Goal: Information Seeking & Learning: Find specific fact

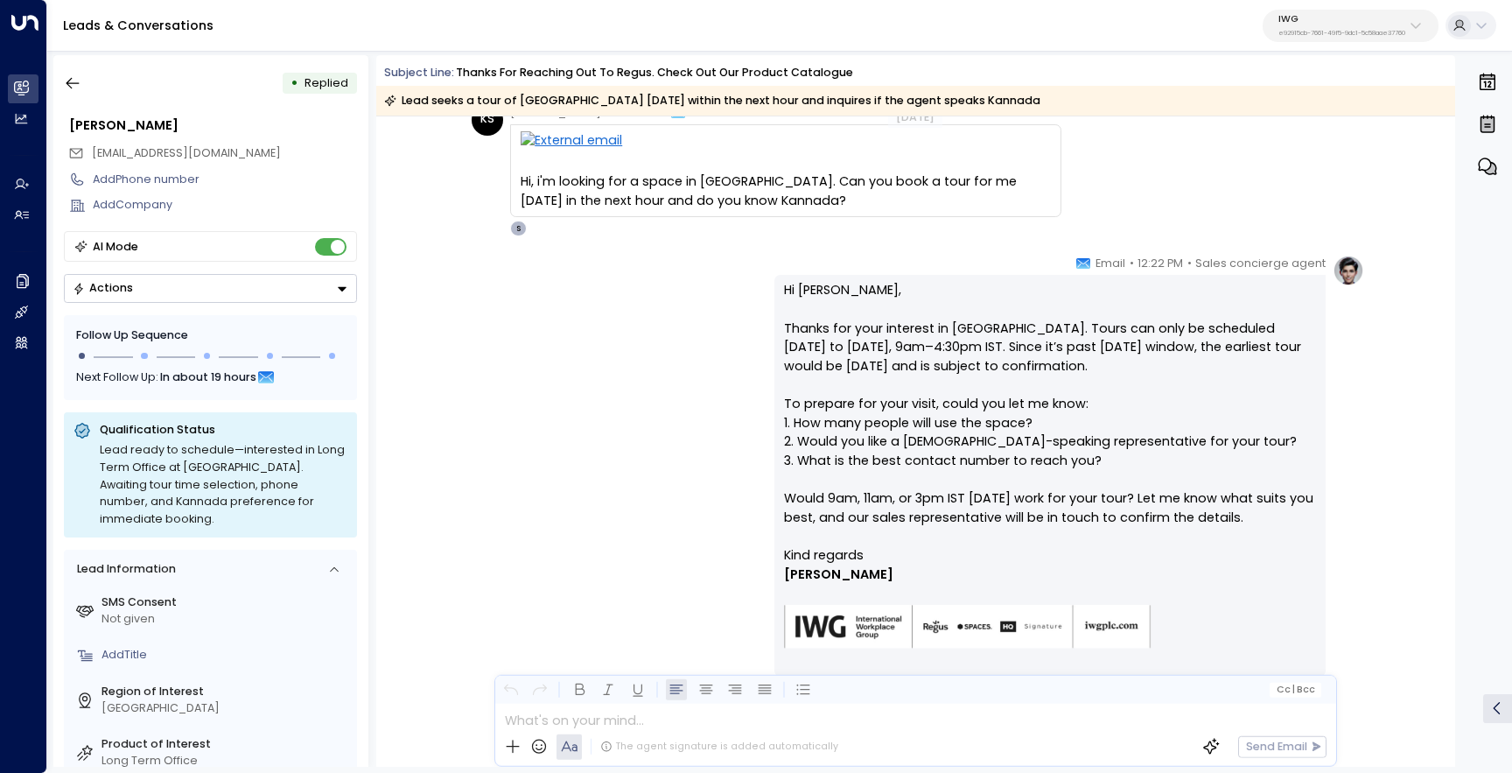
scroll to position [801, 0]
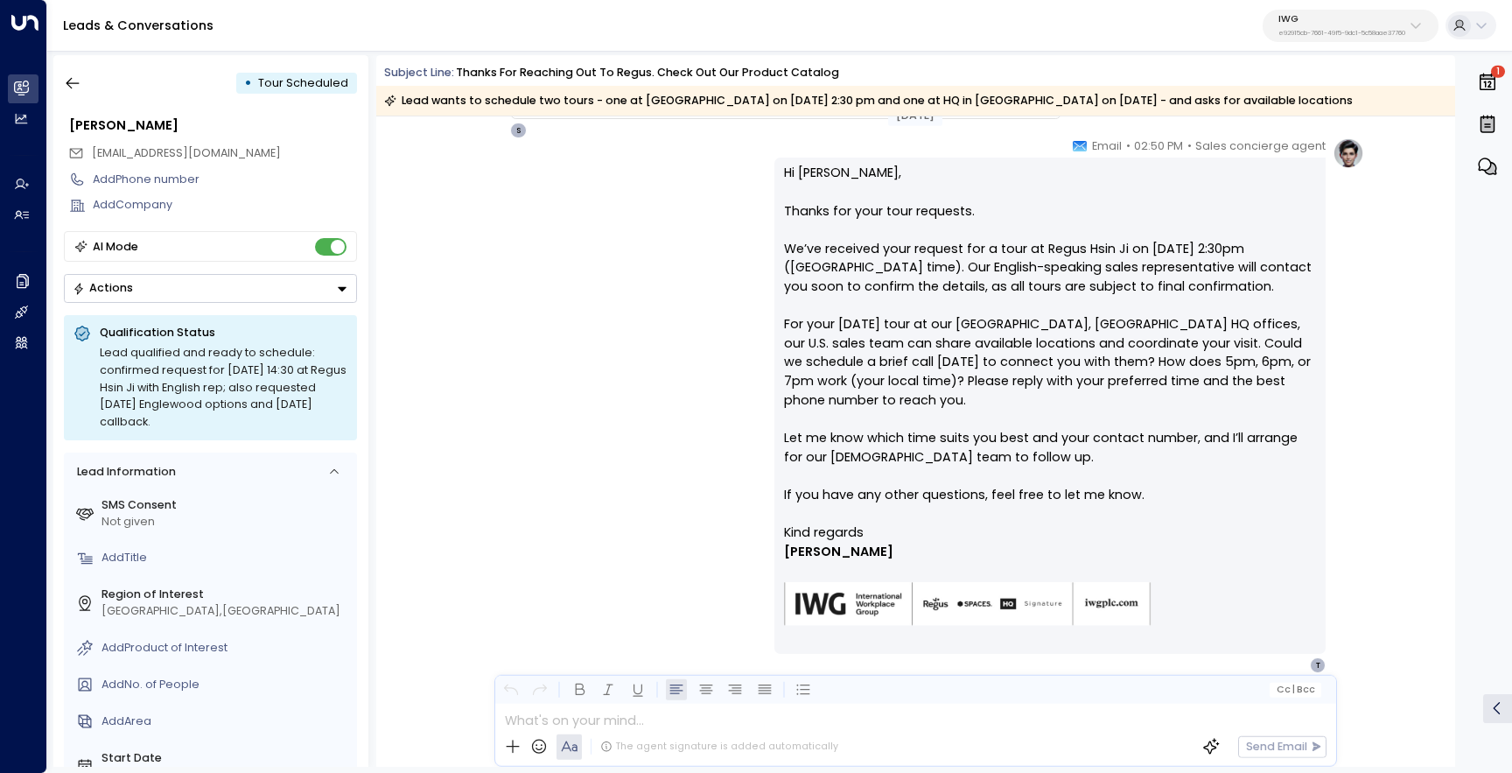
scroll to position [1206, 0]
click at [1491, 163] on icon "button" at bounding box center [1488, 165] width 18 height 17
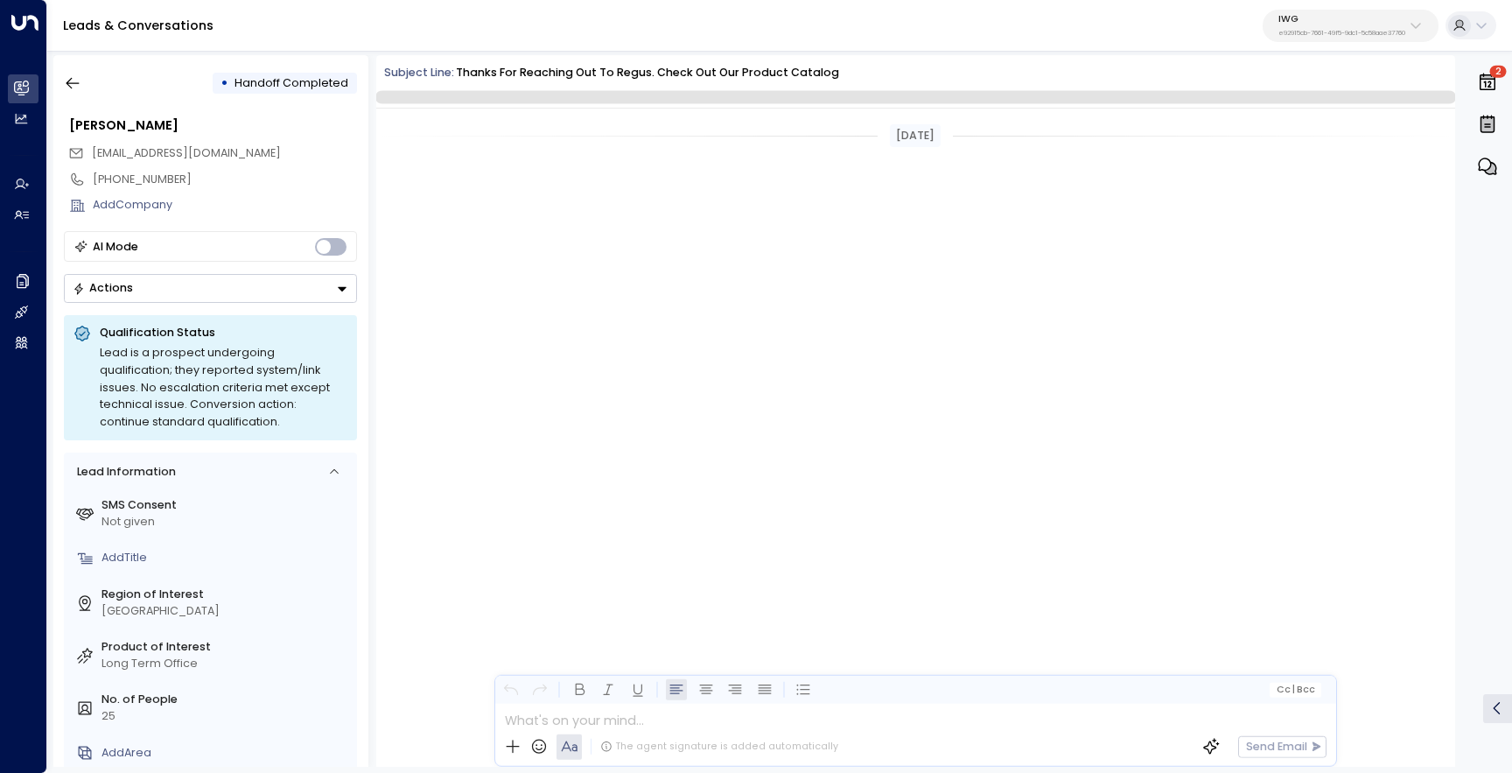
scroll to position [4568, 0]
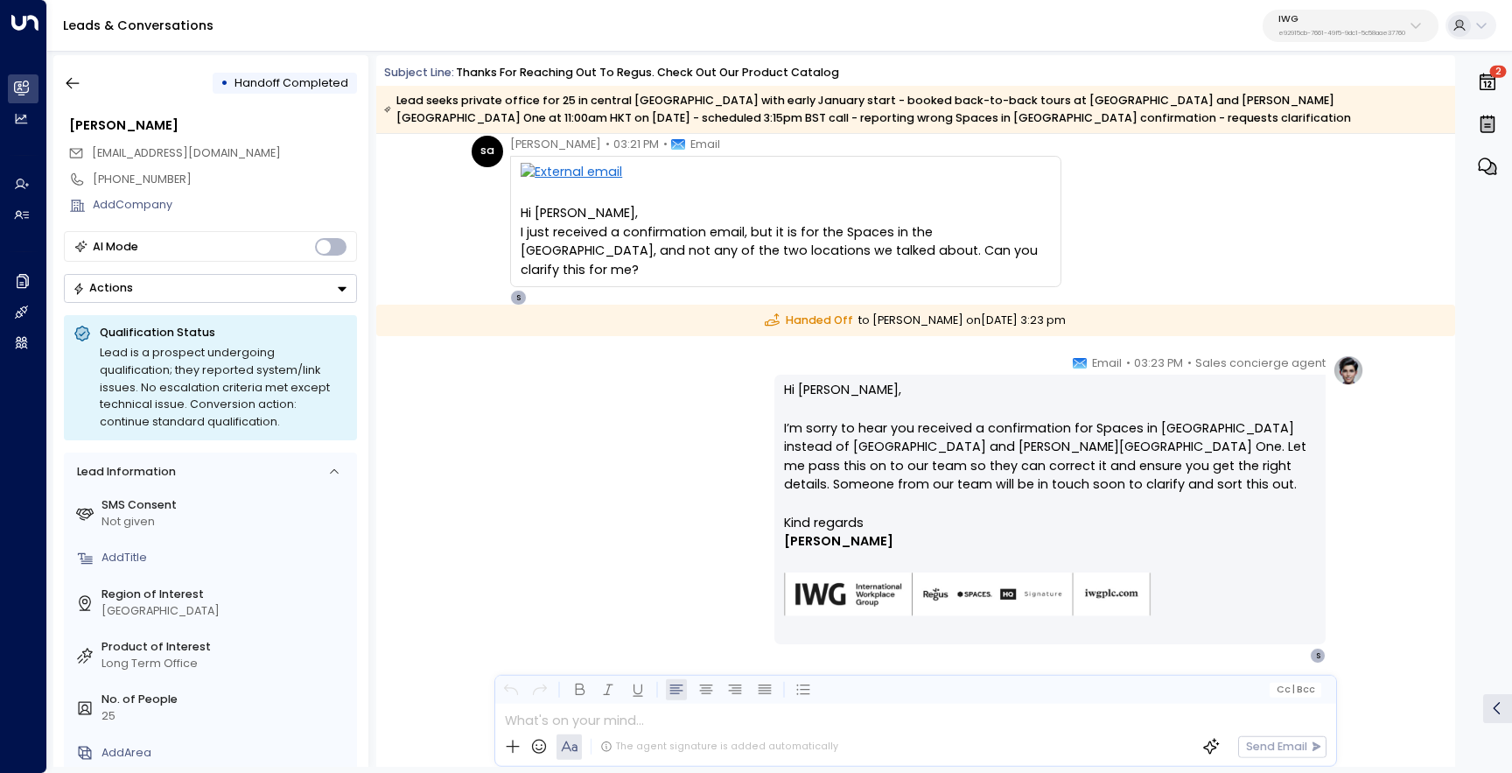
click at [1487, 94] on button "2" at bounding box center [1488, 82] width 30 height 38
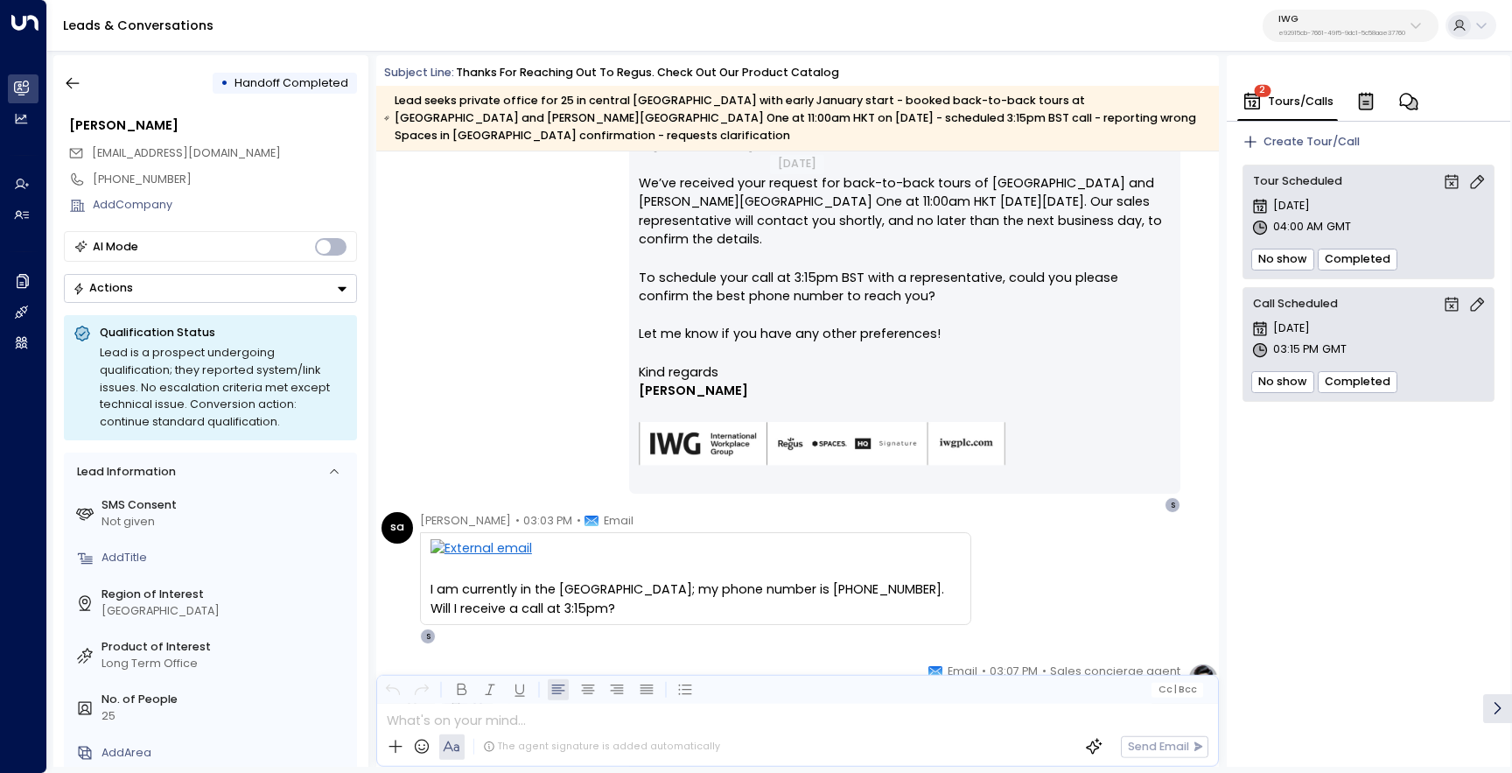
scroll to position [3214, 0]
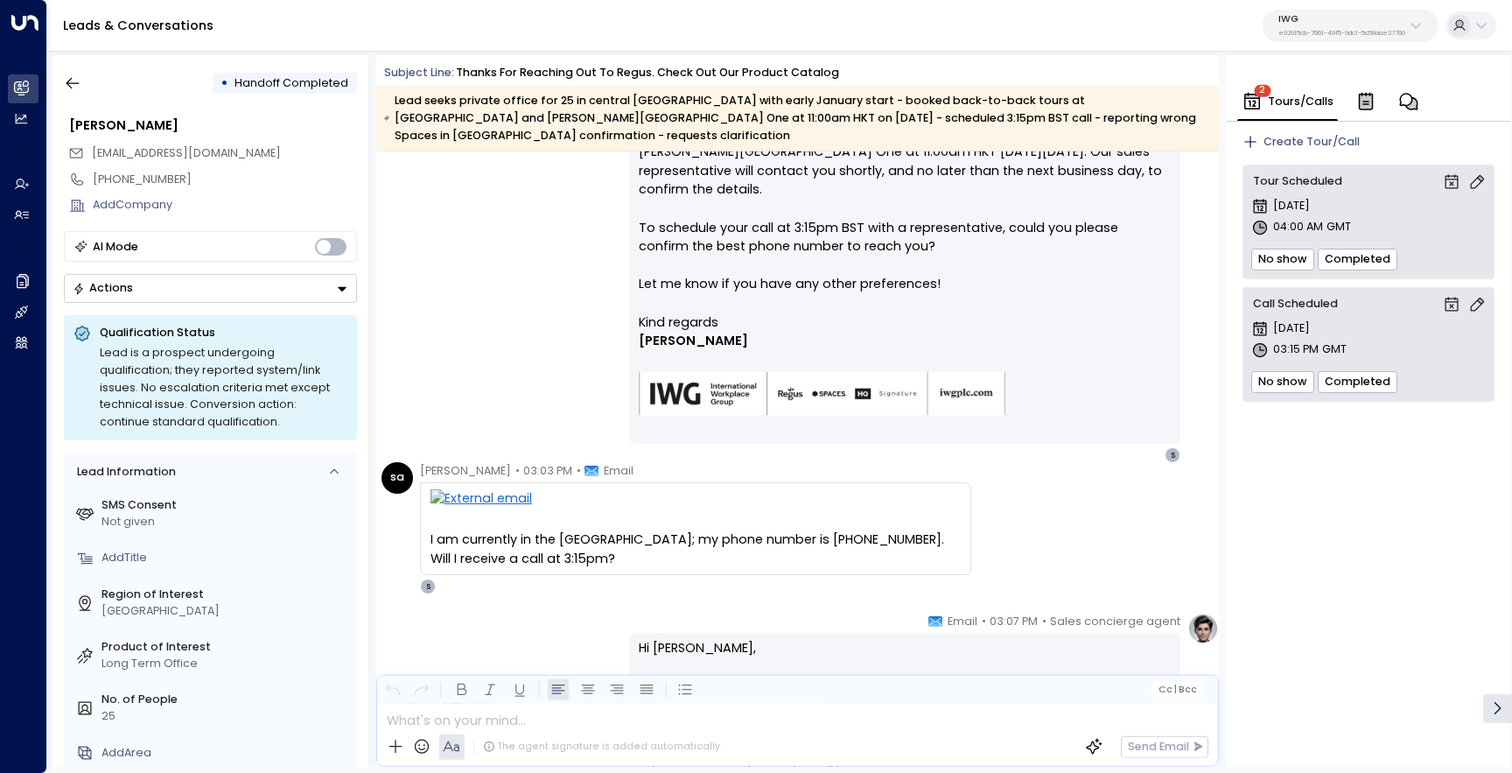
click at [1404, 106] on icon "button" at bounding box center [1409, 101] width 18 height 17
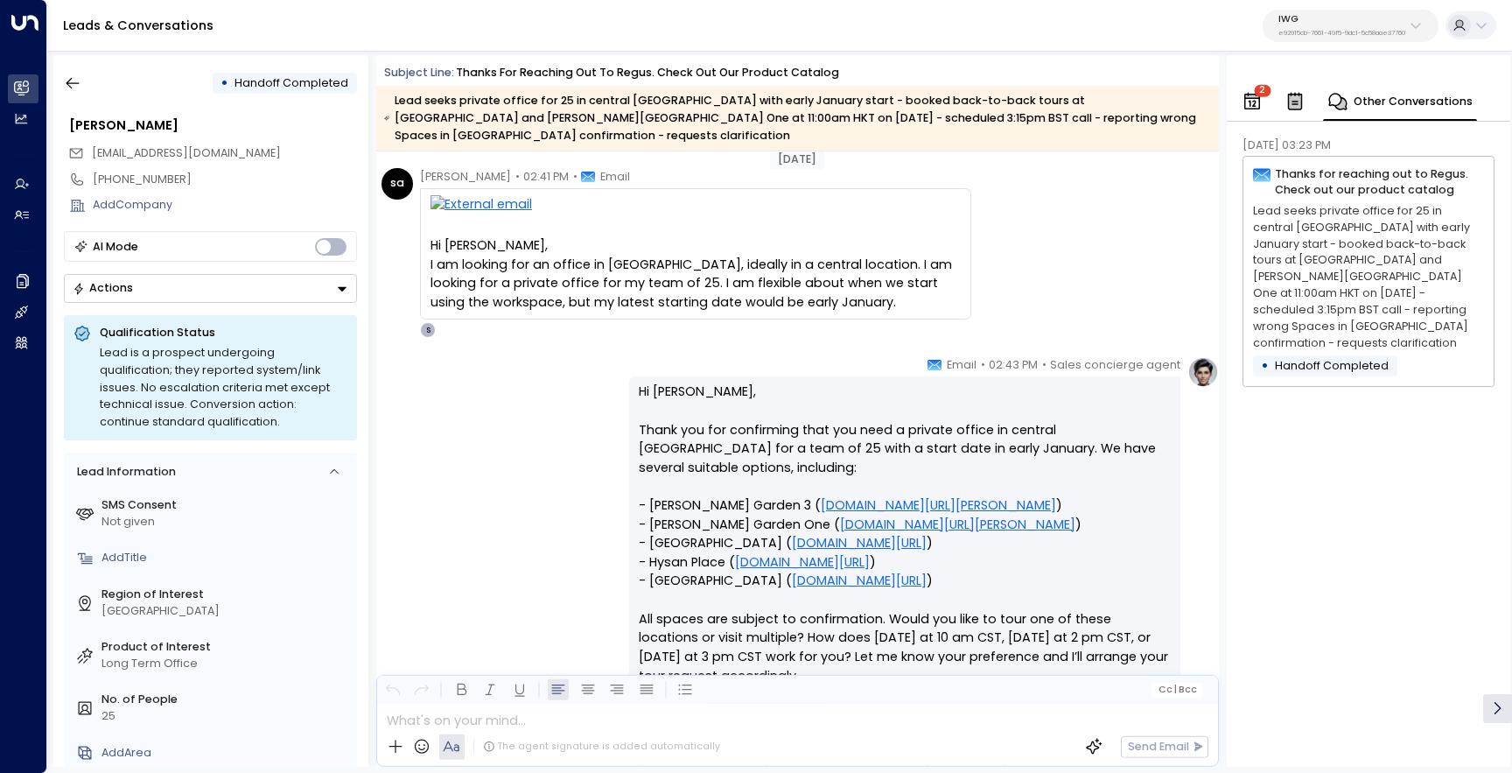
scroll to position [682, 0]
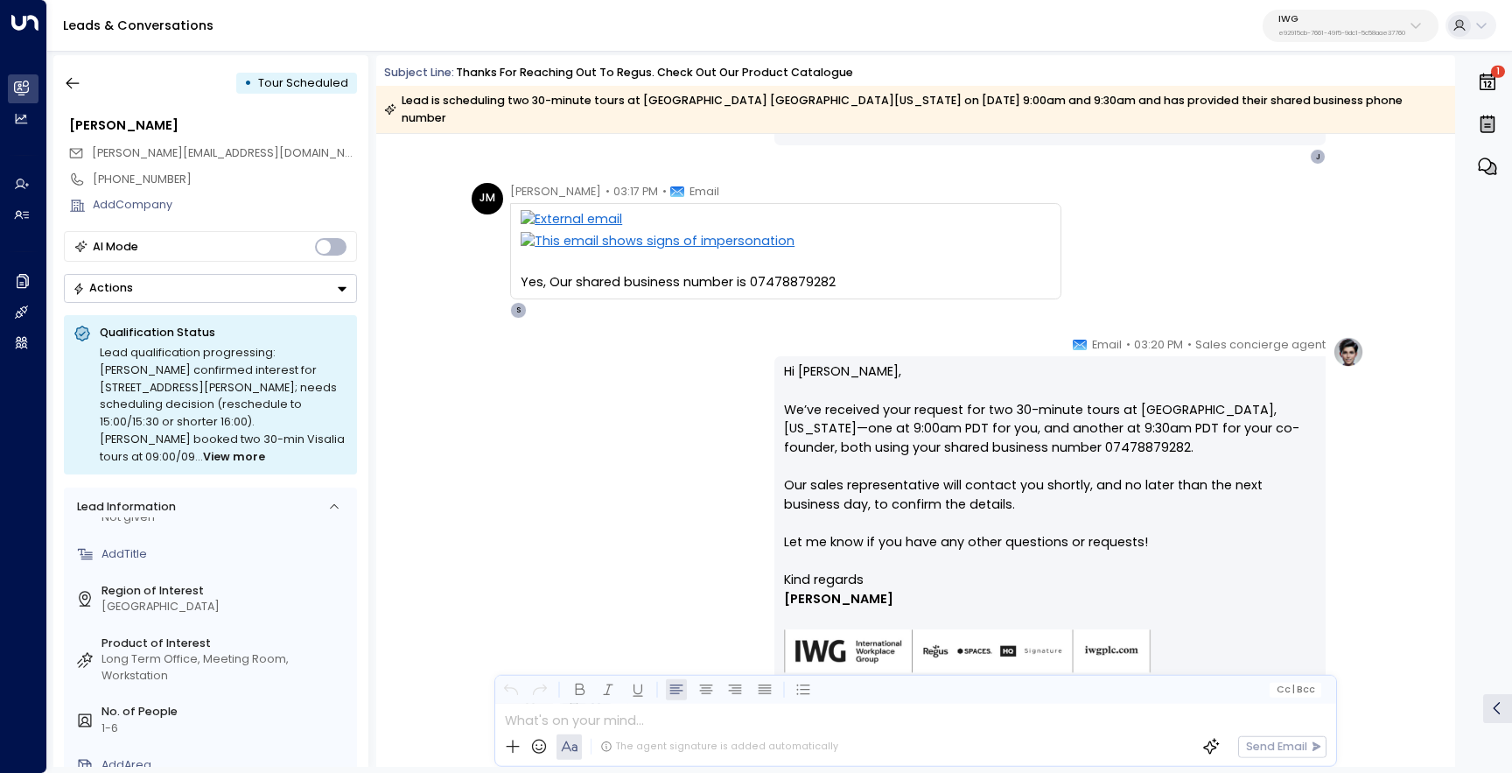
scroll to position [2049, 0]
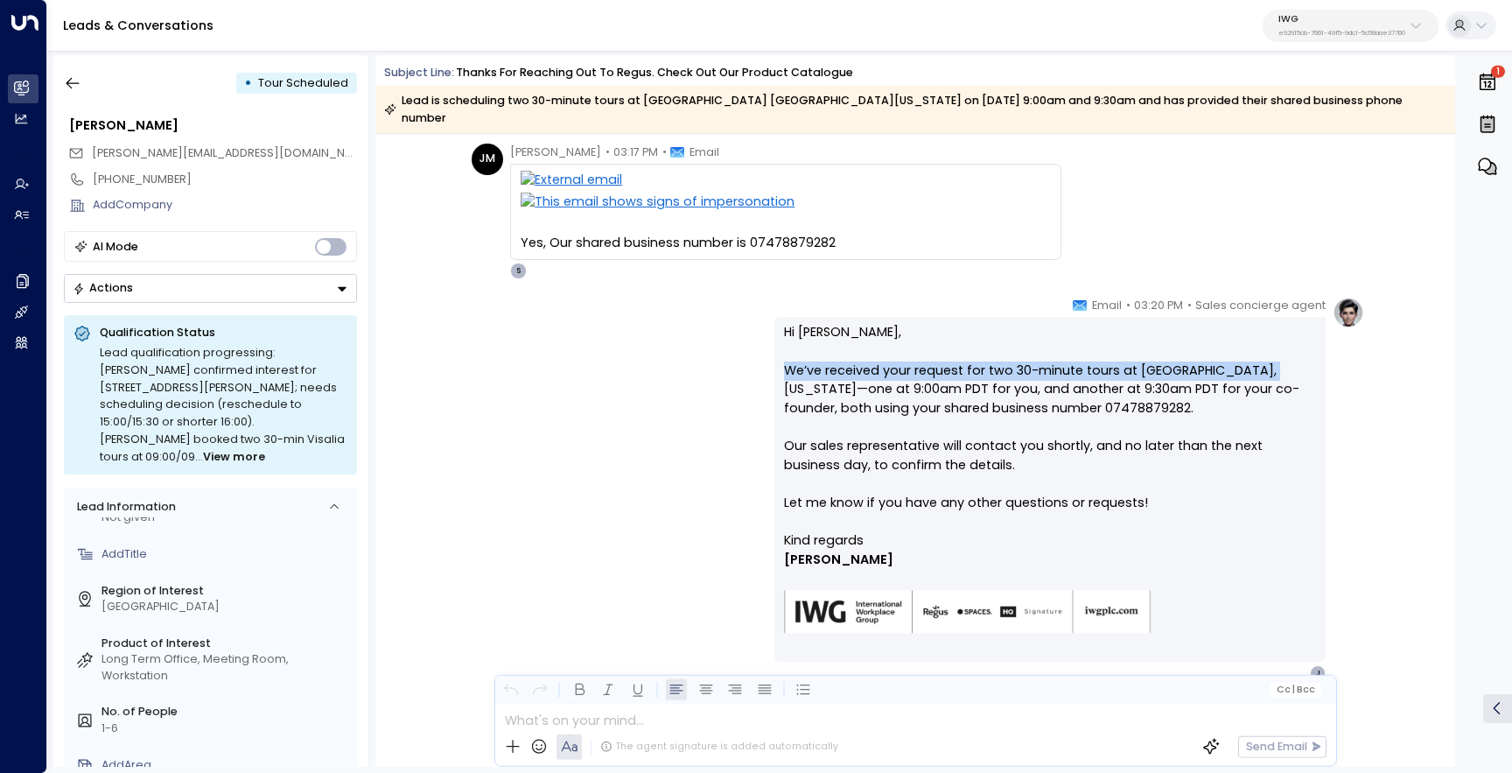
drag, startPoint x: 1257, startPoint y: 353, endPoint x: 784, endPoint y: 347, distance: 473.4
click at [784, 347] on p "Hi Jenny, We’ve received your request for two 30-minute tours at South Church S…" at bounding box center [1050, 427] width 532 height 208
copy p "We’ve received your request for two 30-minute tours at South Church Street"
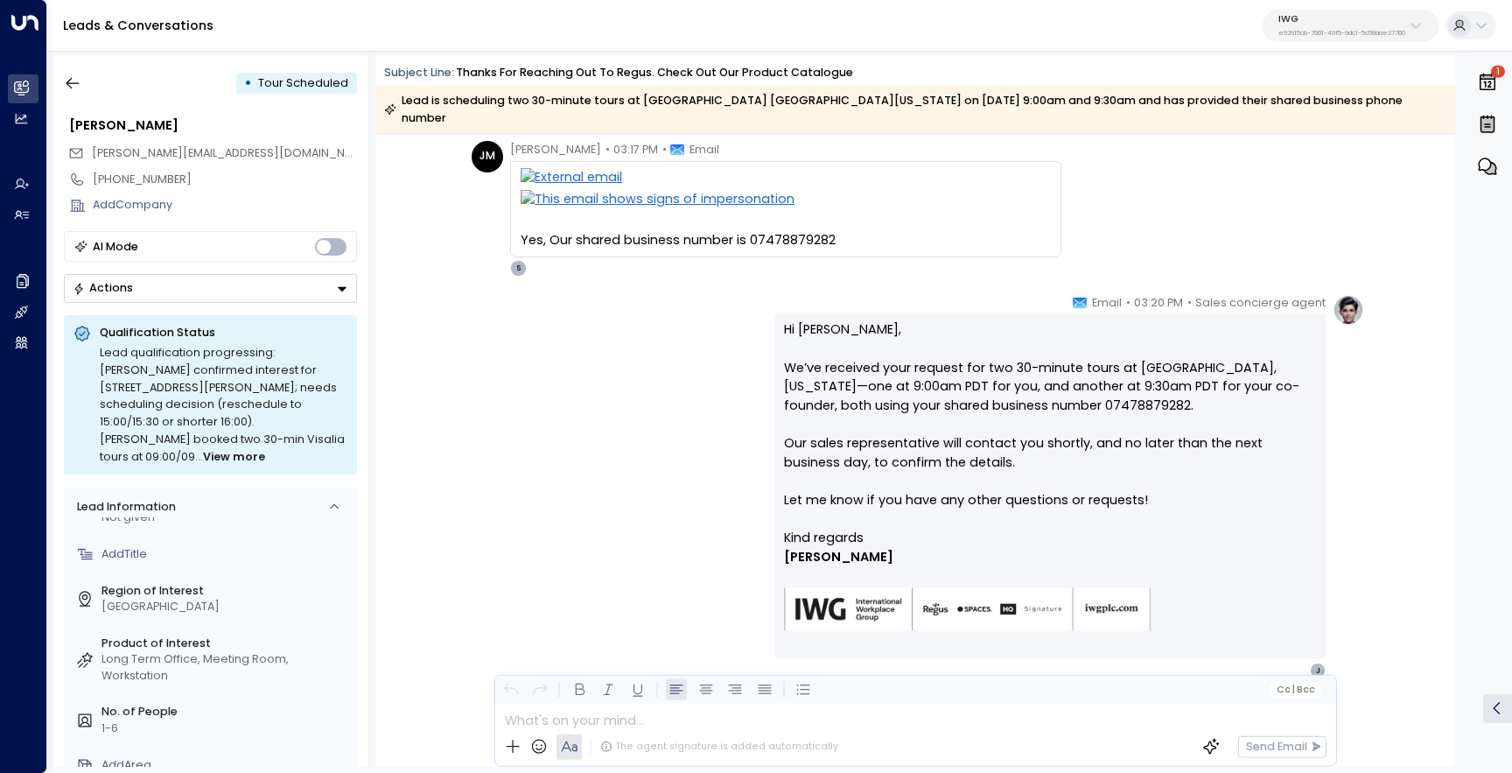
scroll to position [2053, 0]
click at [1031, 366] on p "Hi Jenny, We’ve received your request for two 30-minute tours at South Church S…" at bounding box center [1050, 423] width 532 height 208
drag, startPoint x: 1256, startPoint y: 349, endPoint x: 1133, endPoint y: 354, distance: 123.5
click at [1133, 354] on p "Hi Jenny, We’ve received your request for two 30-minute tours at South Church S…" at bounding box center [1050, 423] width 532 height 208
copy p "South Church Street"
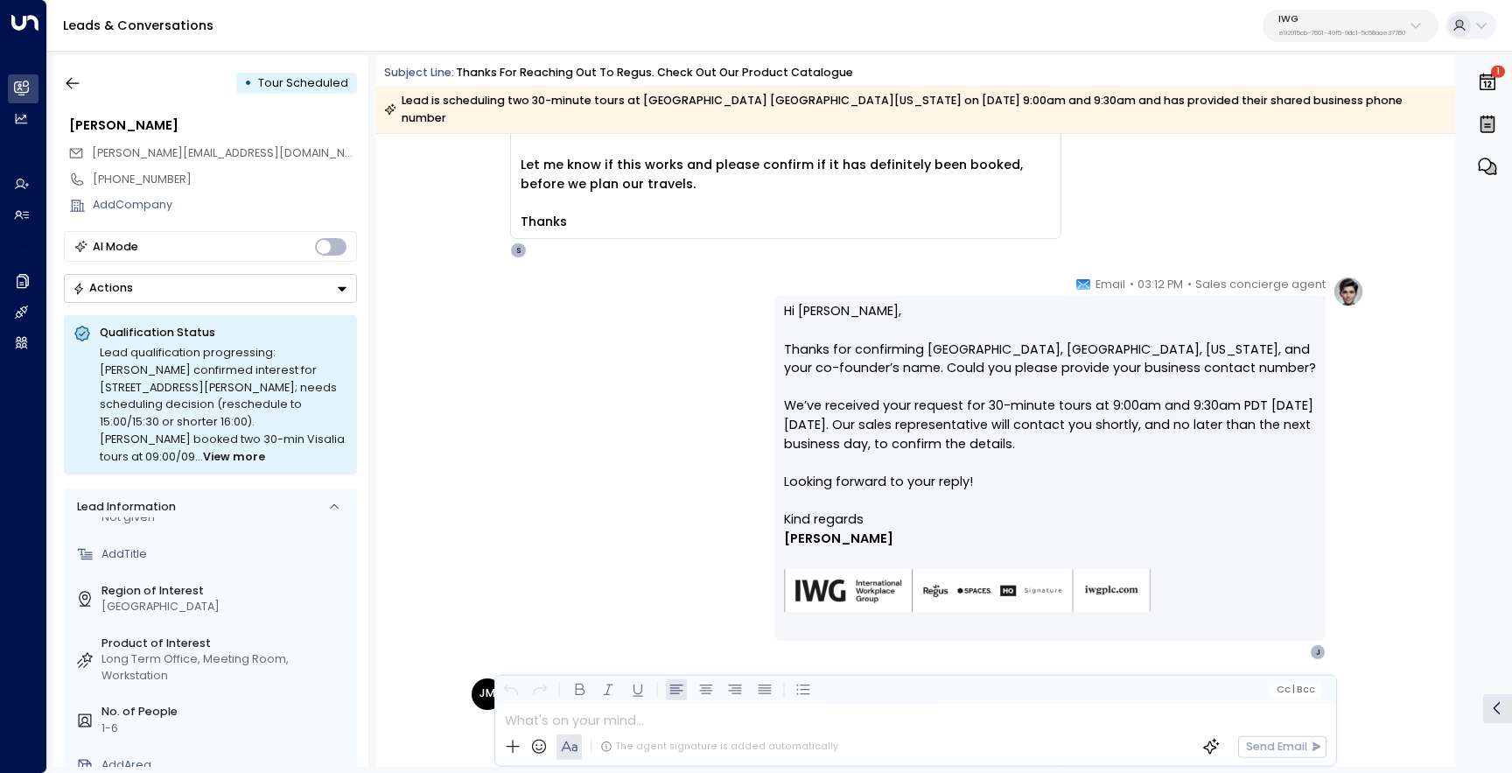
scroll to position [1487, 0]
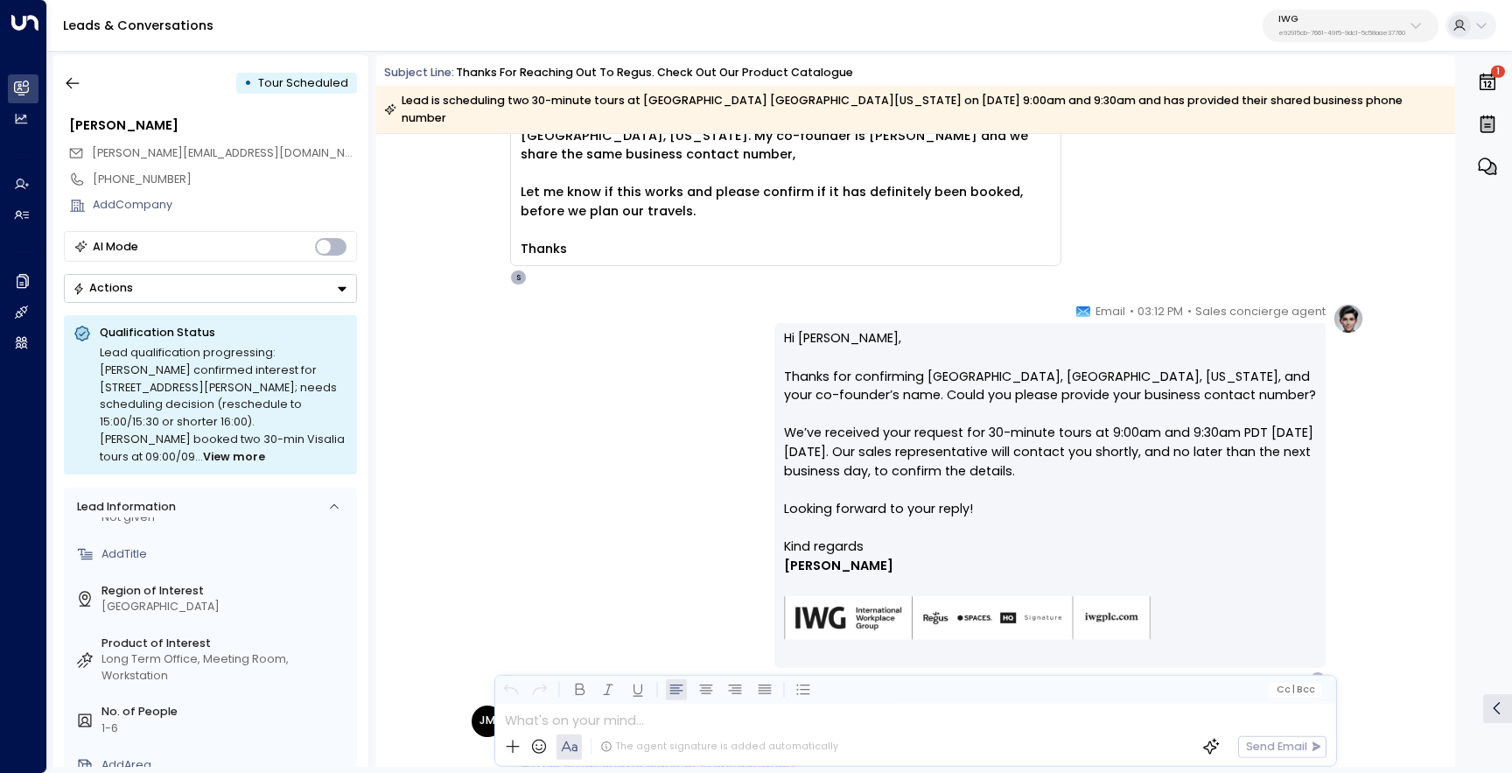
click at [1047, 353] on p "Hi Jenny, Thanks for confirming South Church Street, Visalia, California, and y…" at bounding box center [1050, 433] width 532 height 208
drag, startPoint x: 1008, startPoint y: 358, endPoint x: 920, endPoint y: 360, distance: 87.5
click at [920, 360] on p "Hi Jenny, Thanks for confirming South Church Street, Visalia, California, and y…" at bounding box center [1050, 433] width 532 height 208
copy p "South Church"
click at [1056, 357] on p "Hi Jenny, Thanks for confirming South Church Street, Visalia, California, and y…" at bounding box center [1050, 433] width 532 height 208
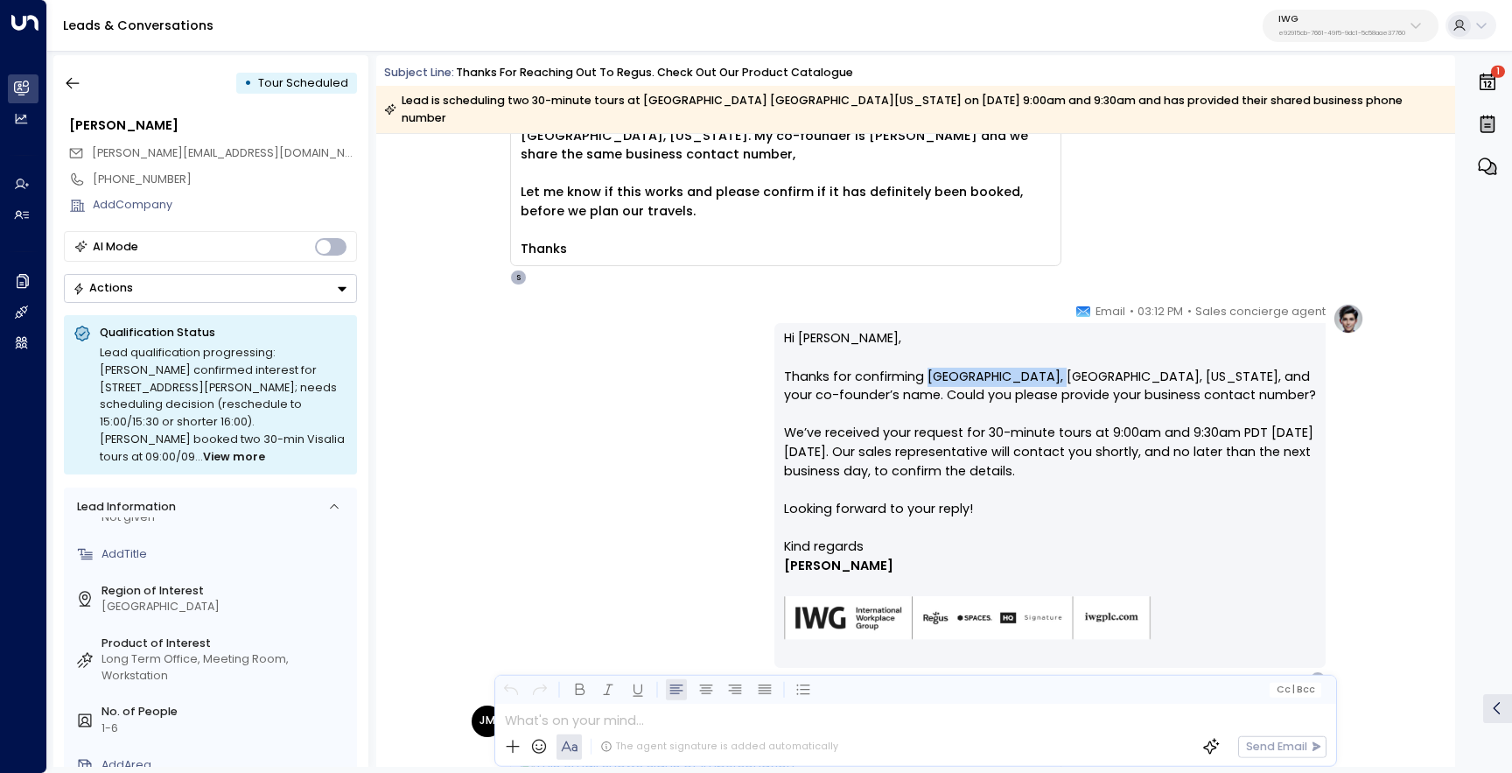
drag, startPoint x: 1046, startPoint y: 355, endPoint x: 923, endPoint y: 357, distance: 123.4
click at [923, 357] on p "Hi Jenny, Thanks for confirming South Church Street, Visalia, California, and y…" at bounding box center [1050, 433] width 532 height 208
copy p "South Church Street"
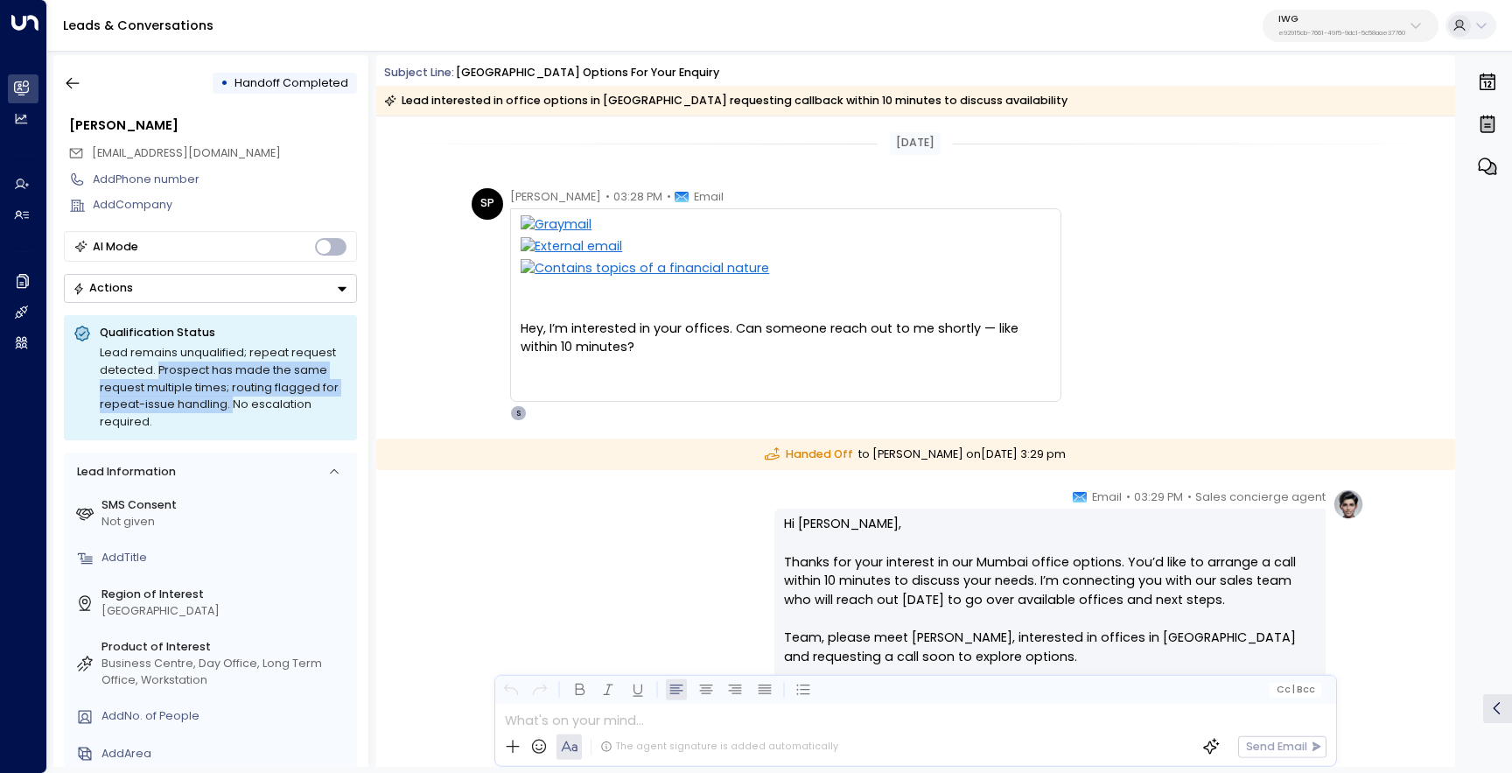
drag, startPoint x: 227, startPoint y: 407, endPoint x: 157, endPoint y: 377, distance: 76.1
click at [157, 377] on div "Lead remains unqualified; repeat request detected. Prospect has made the same r…" at bounding box center [224, 387] width 248 height 87
copy div "Prospect has made the same request multiple times; routing flagged for repeat-i…"
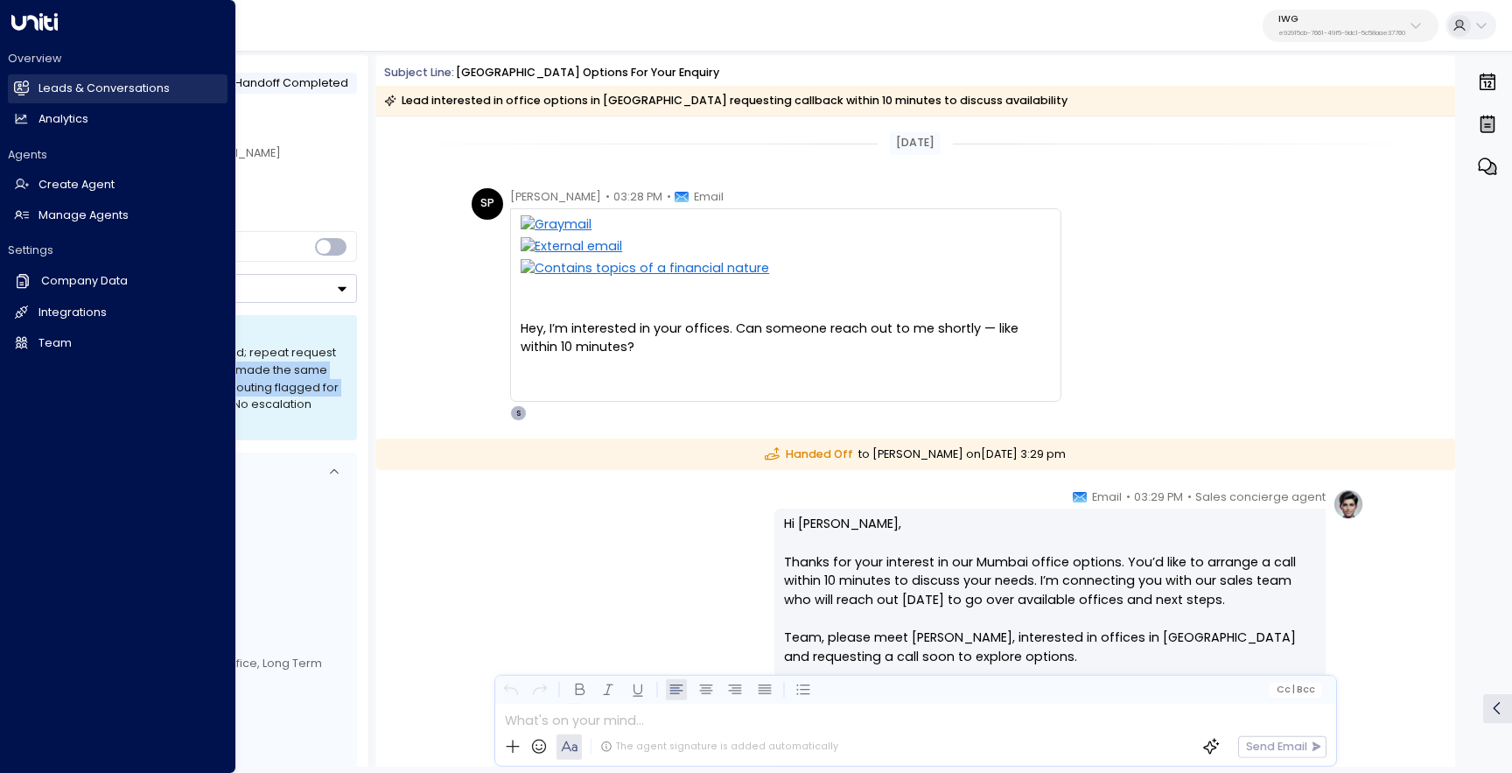
click at [17, 80] on icon at bounding box center [21, 87] width 15 height 15
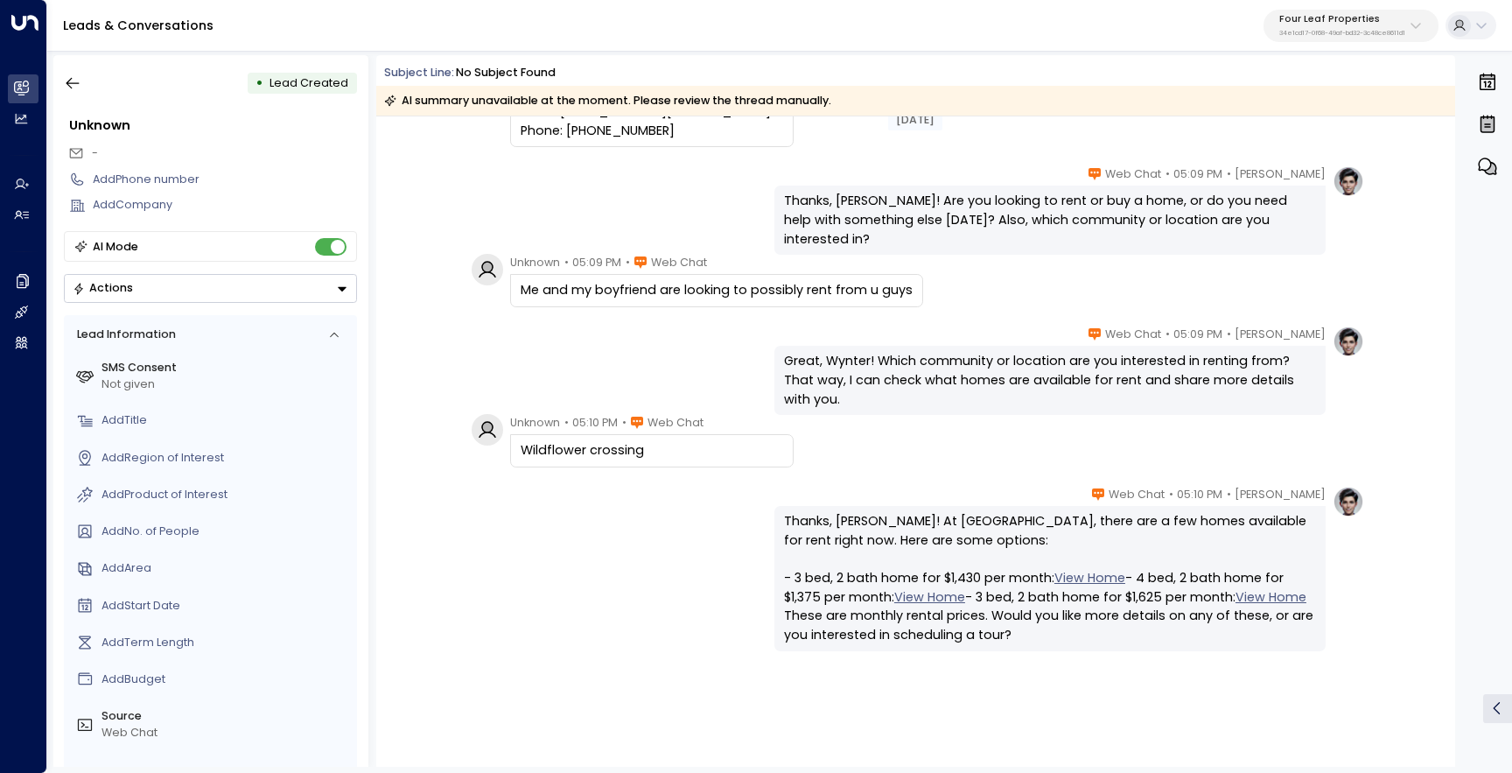
scroll to position [212, 0]
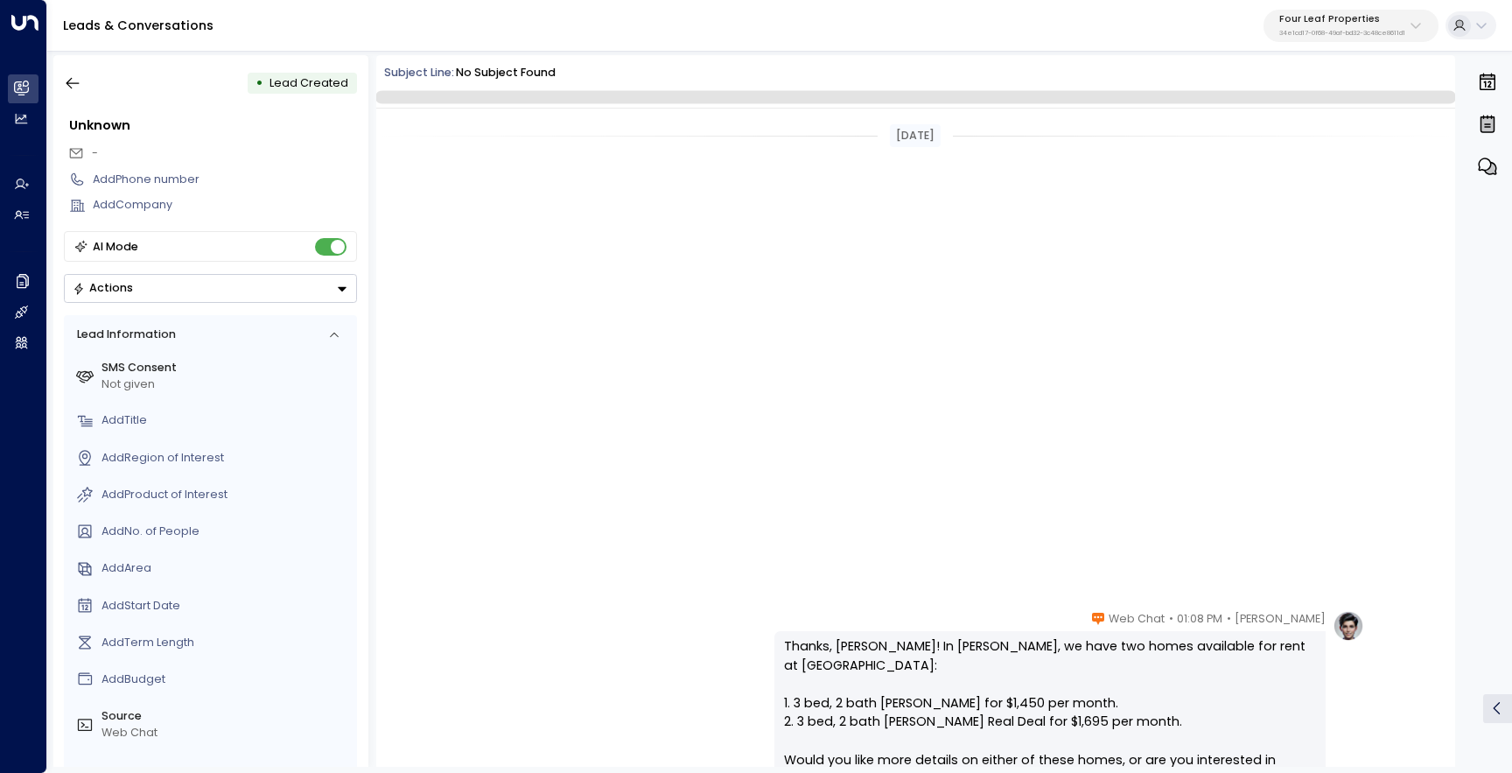
scroll to position [723, 0]
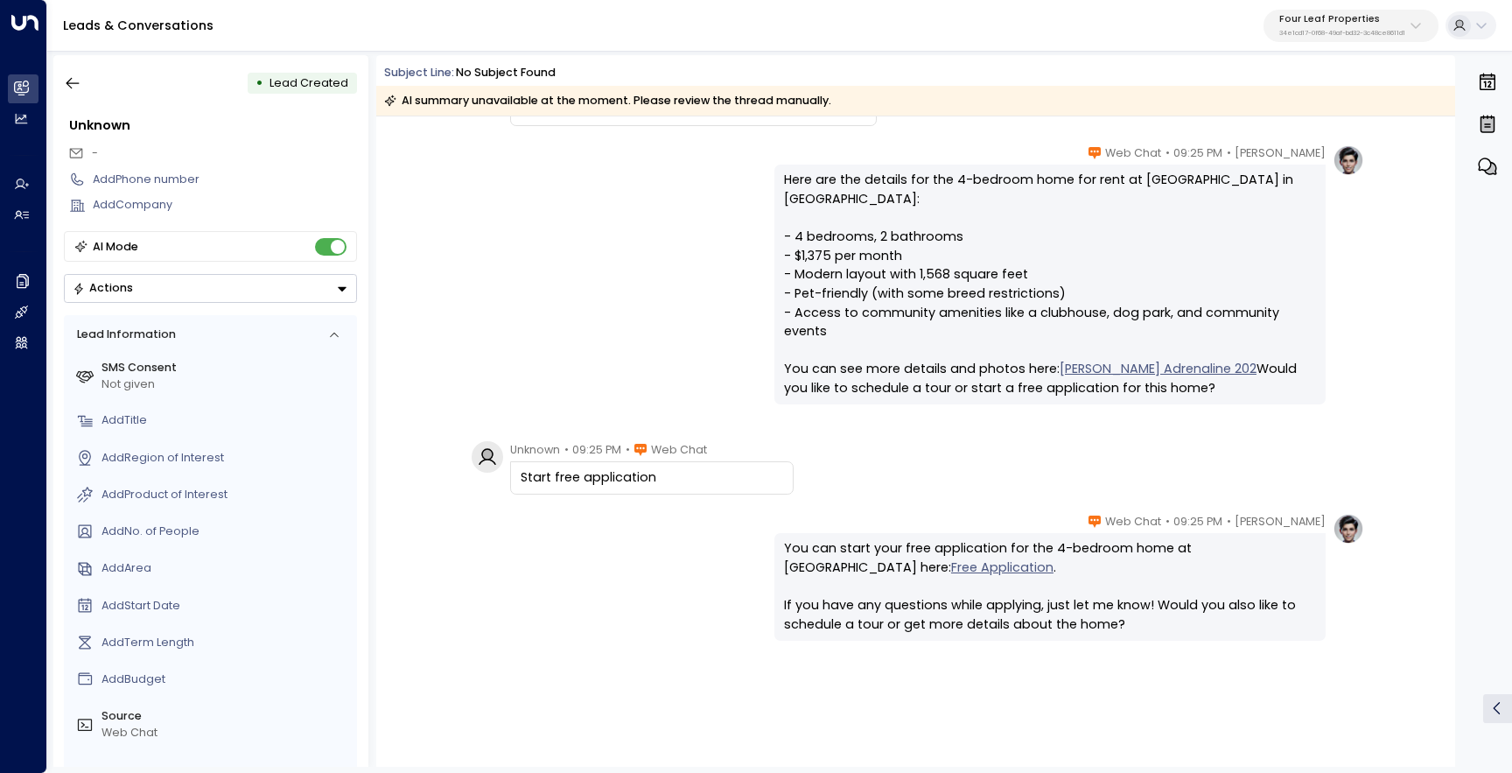
scroll to position [968, 0]
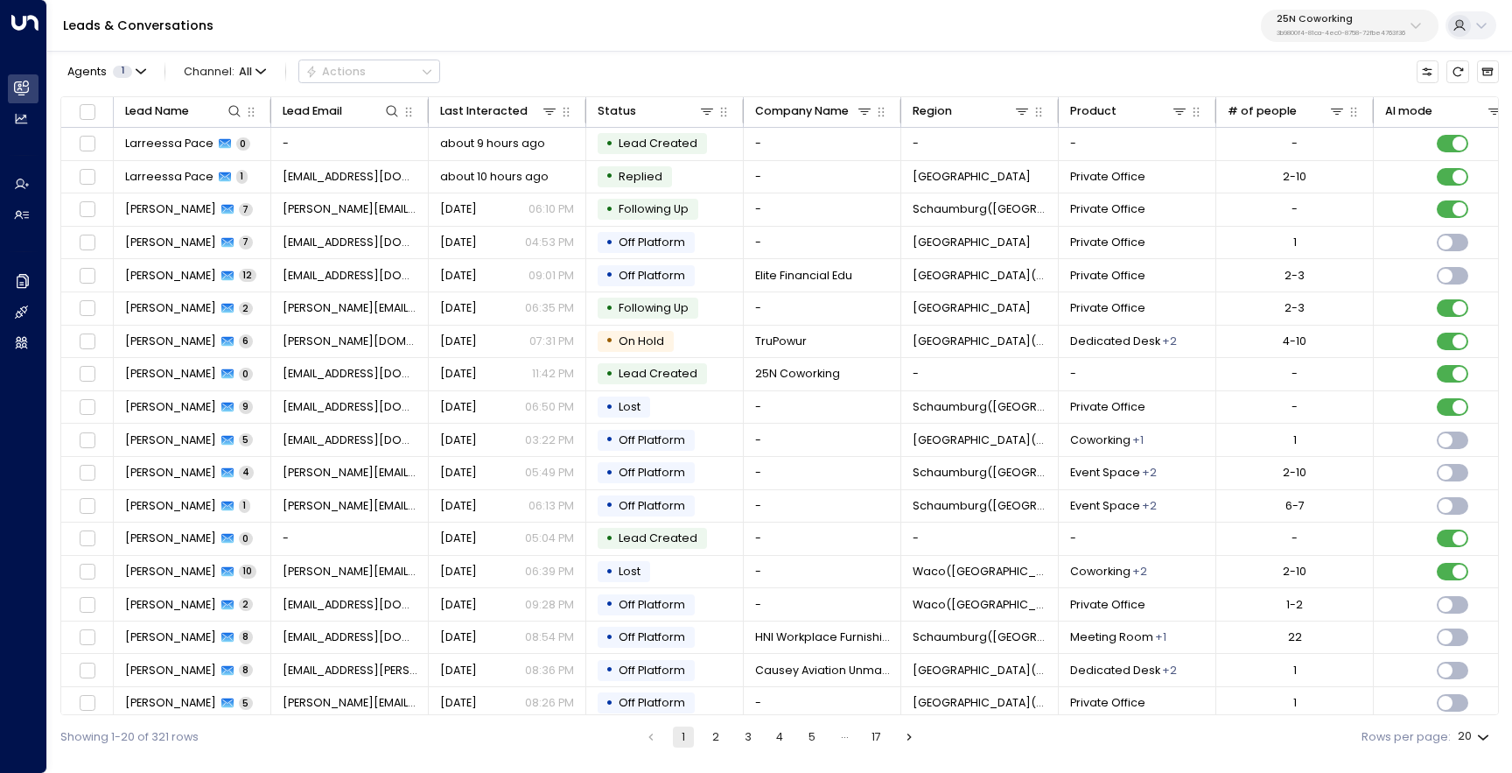
click at [1348, 18] on p "25N Coworking" at bounding box center [1341, 19] width 129 height 10
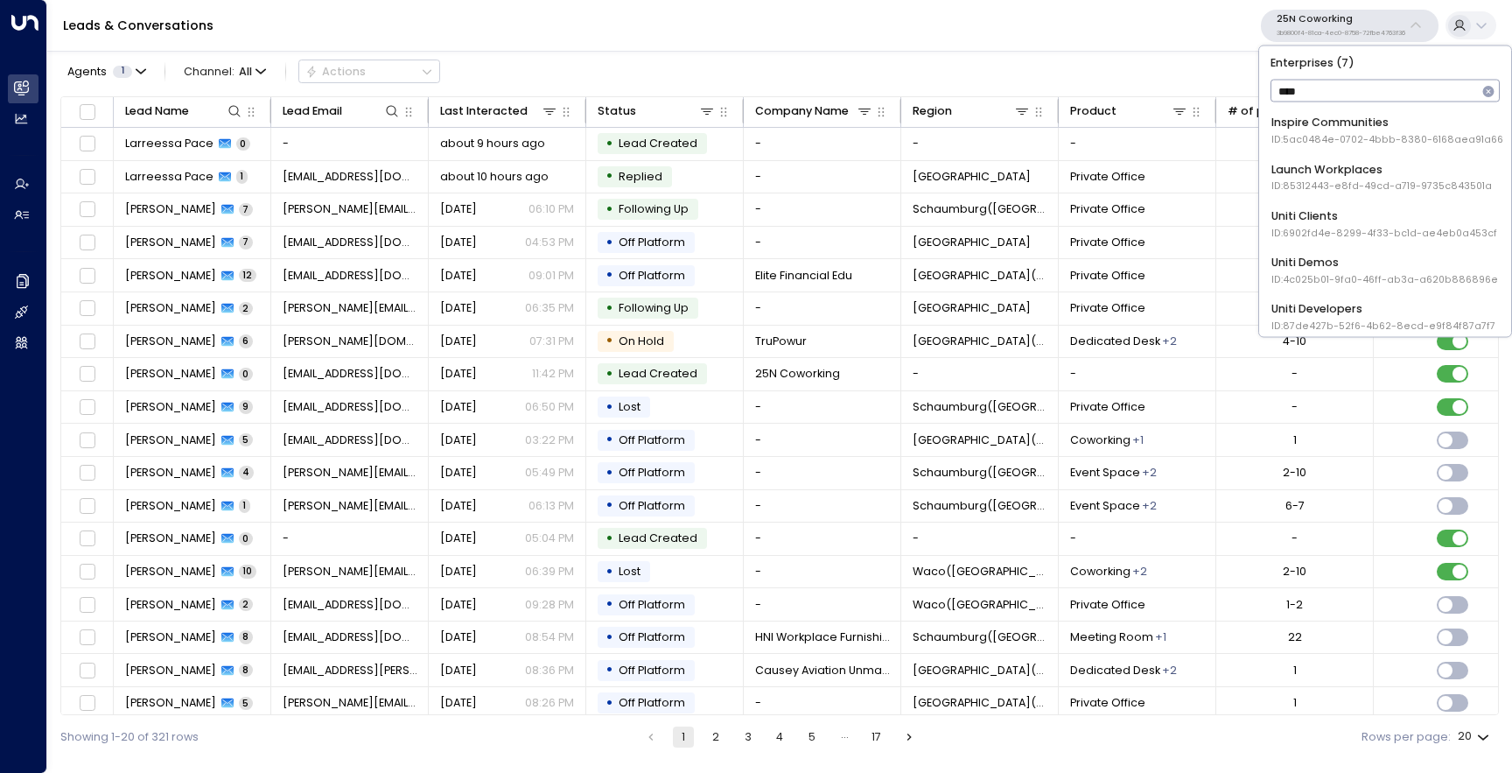
type input "*****"
click at [1305, 219] on div "Uniti Demos ID: 4c025b01-9fa0-46ff-ab3a-a620b886896e" at bounding box center [1384, 223] width 227 height 32
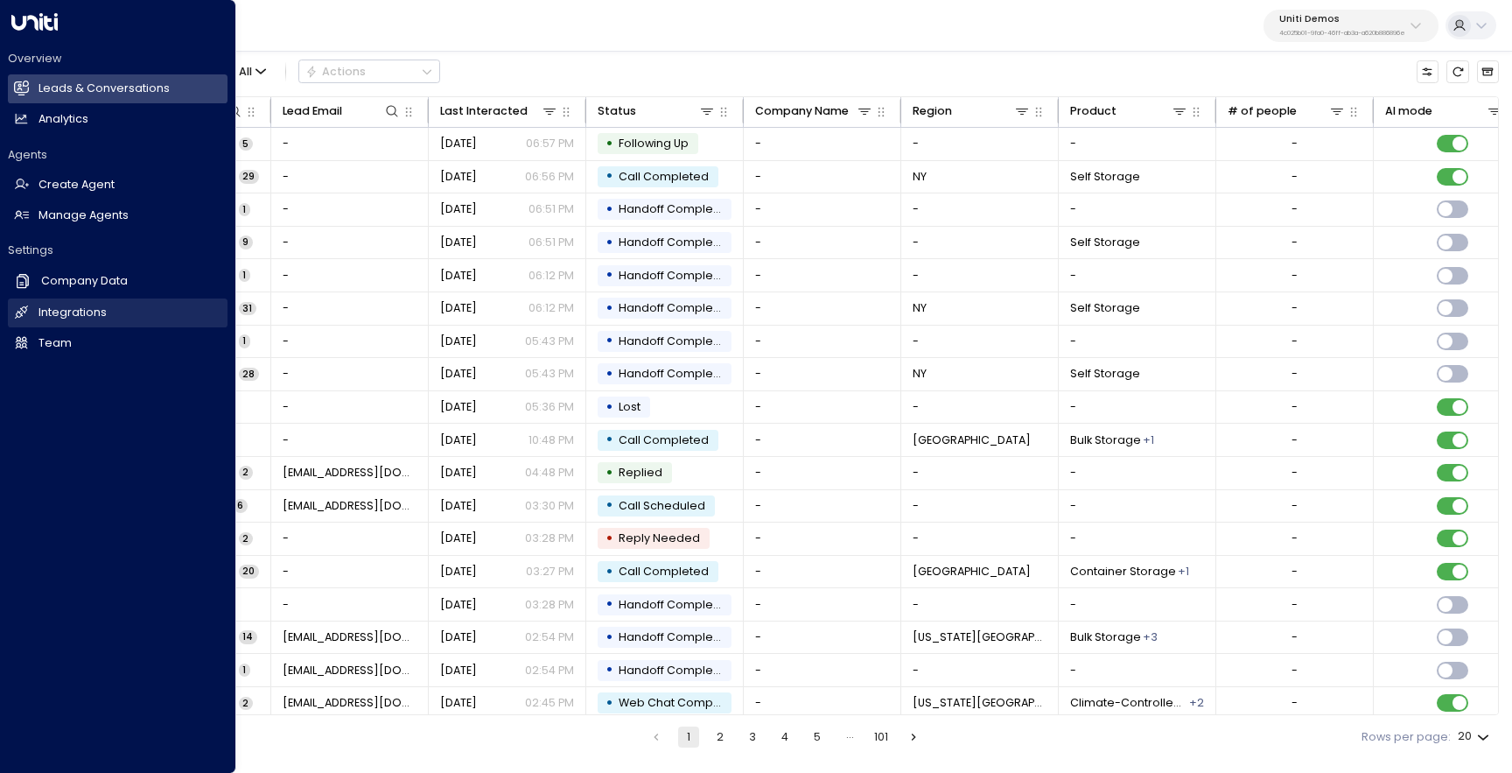
click at [75, 309] on h2 "Integrations" at bounding box center [72, 312] width 68 height 17
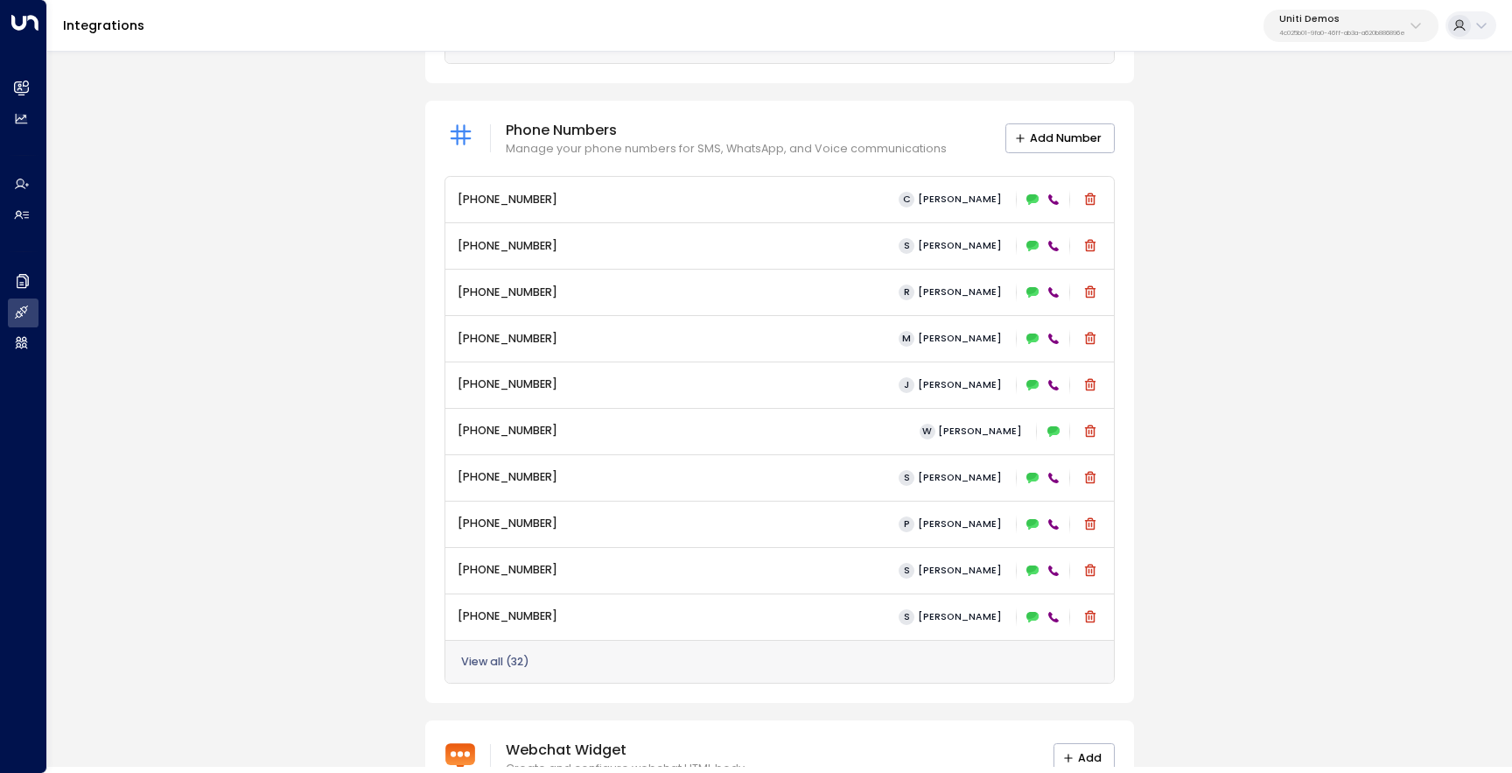
scroll to position [787, 0]
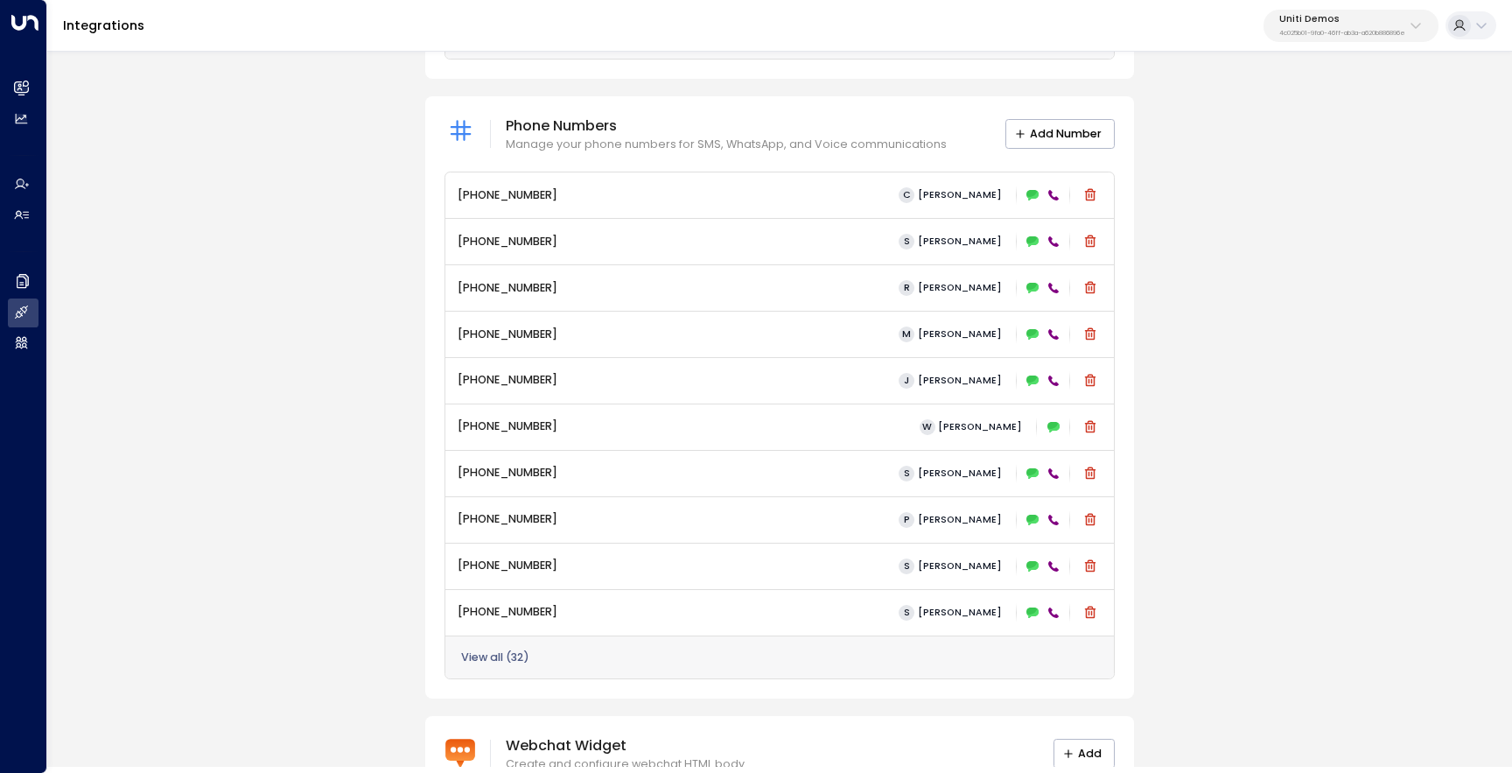
click at [516, 662] on button "View all ( 32 )" at bounding box center [495, 657] width 68 height 12
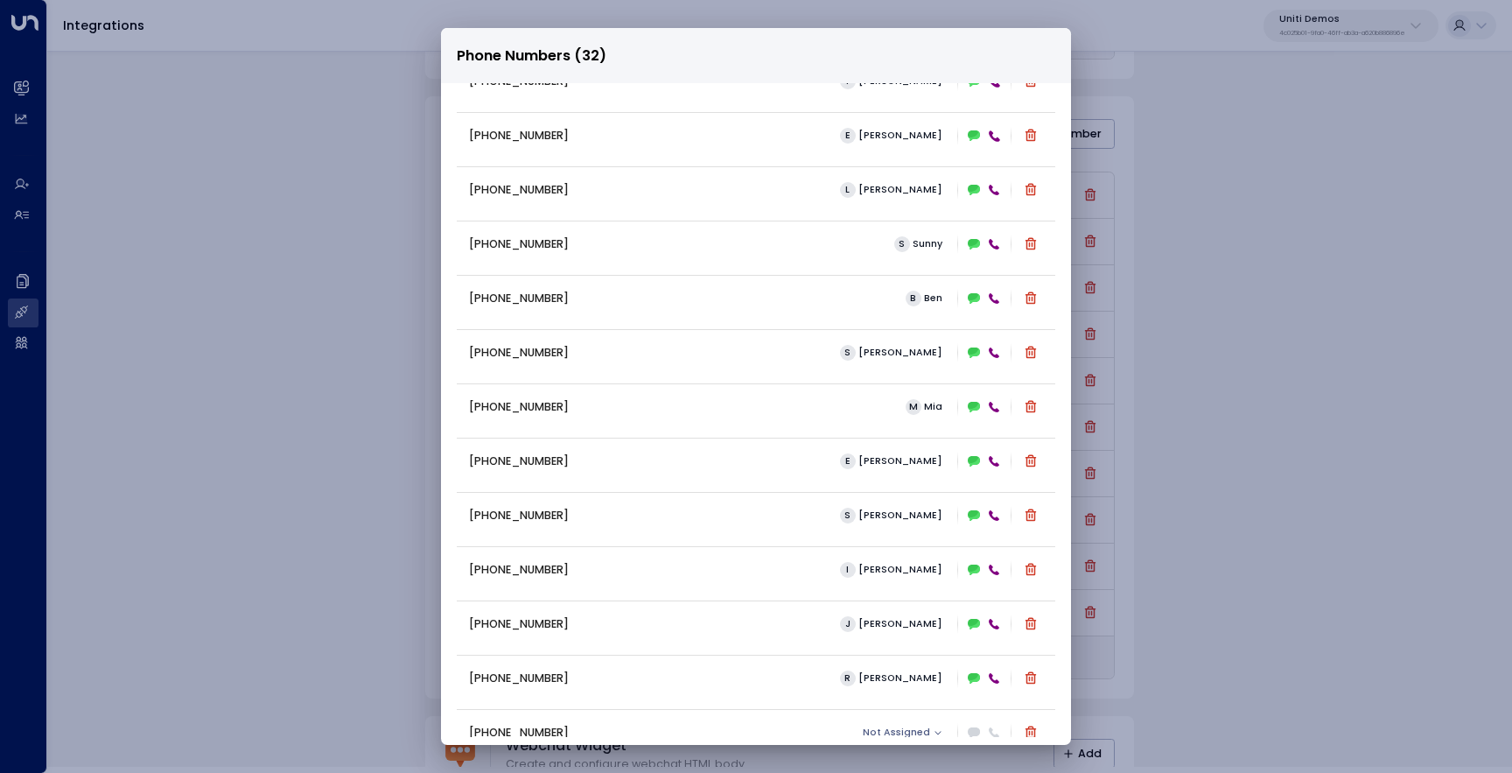
scroll to position [1104, 0]
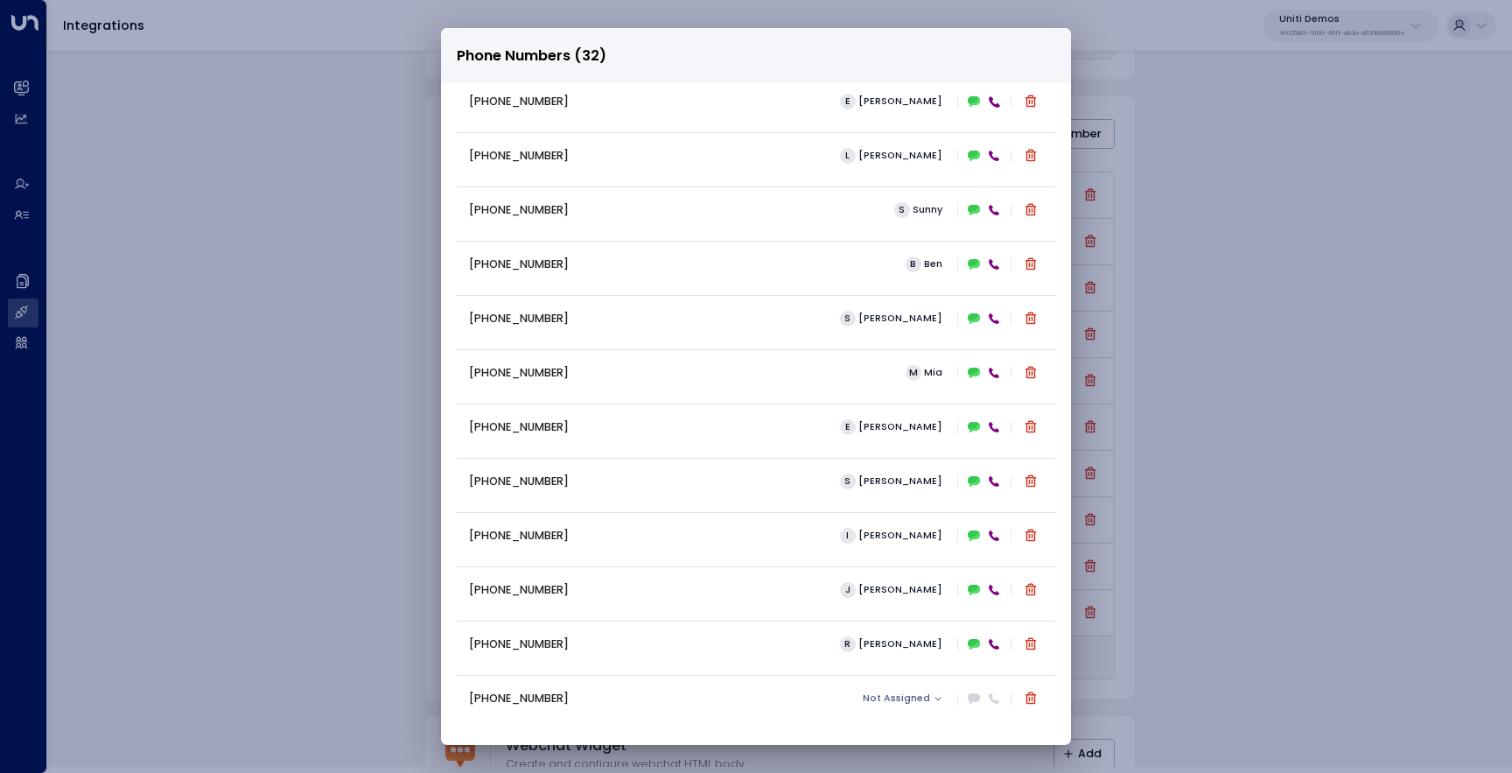
click at [1214, 183] on div "Phone Numbers (32) [PHONE_NUMBER] [PERSON_NAME] [PHONE_NUMBER] S [PERSON_NAME] …" at bounding box center [756, 386] width 1512 height 773
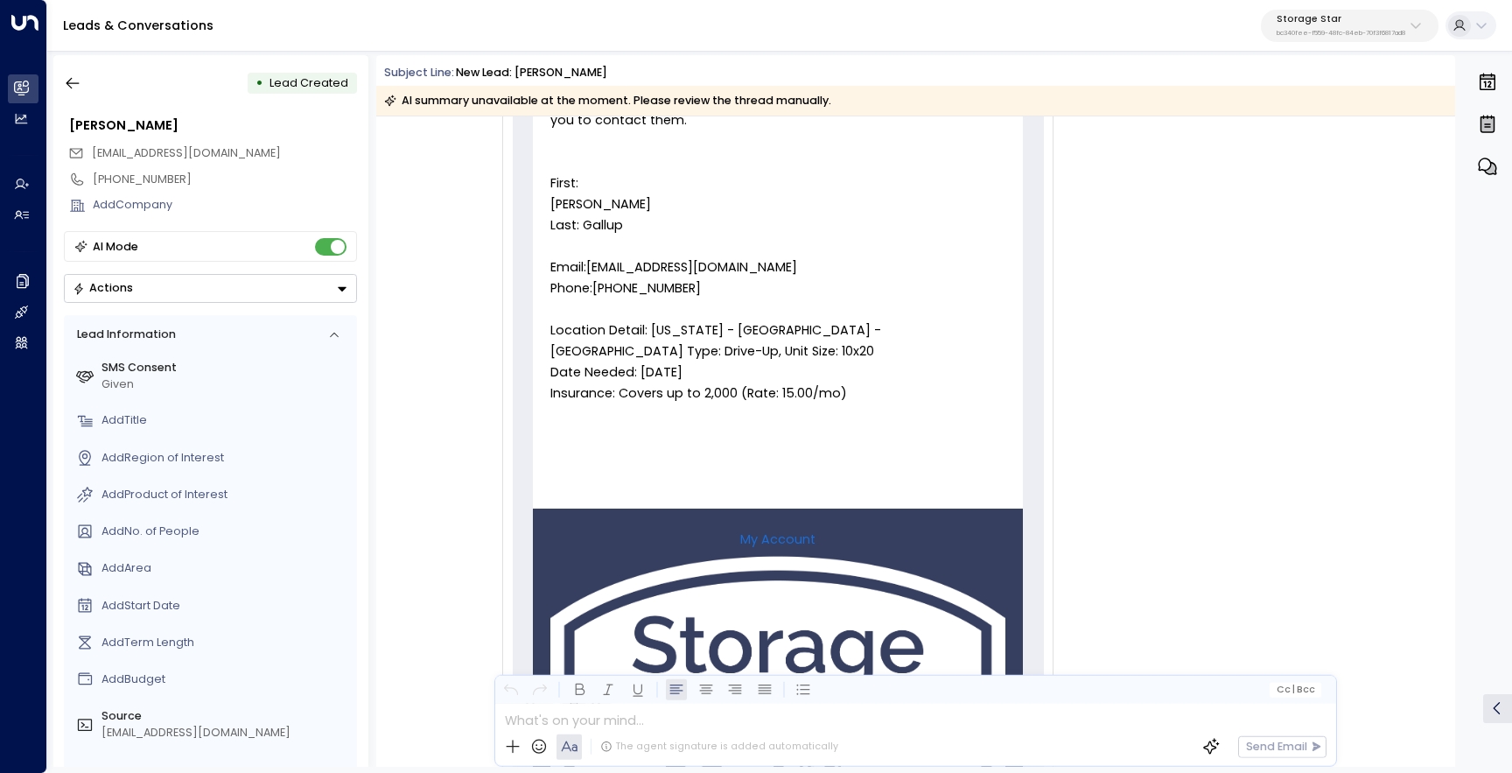
scroll to position [290, 0]
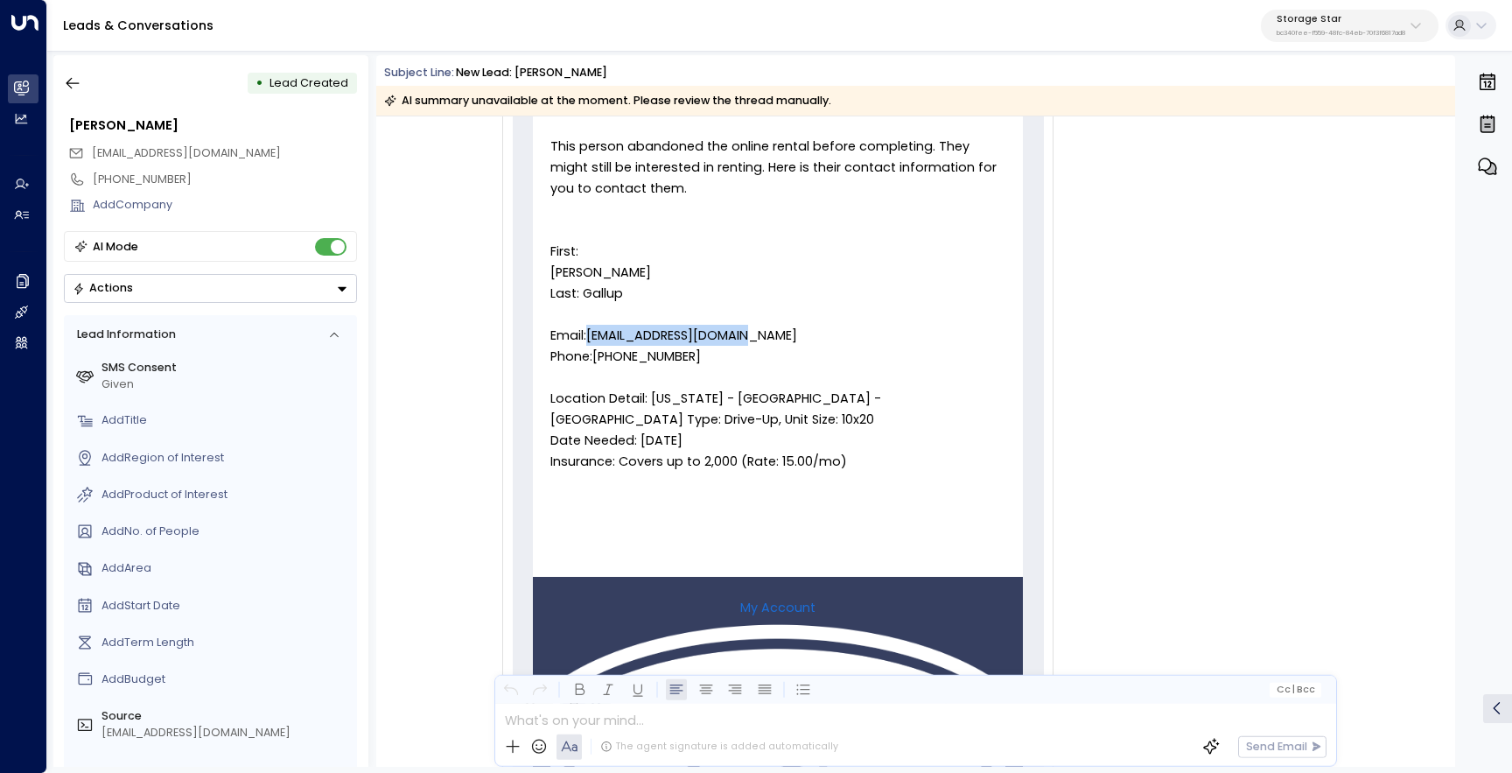
drag, startPoint x: 710, startPoint y: 332, endPoint x: 587, endPoint y: 334, distance: 122.5
click at [587, 334] on p "Email:[EMAIL_ADDRESS][DOMAIN_NAME]" at bounding box center [777, 335] width 455 height 21
copy p "[EMAIL_ADDRESS][DOMAIN_NAME]"
click at [1490, 172] on icon "button" at bounding box center [1490, 168] width 11 height 11
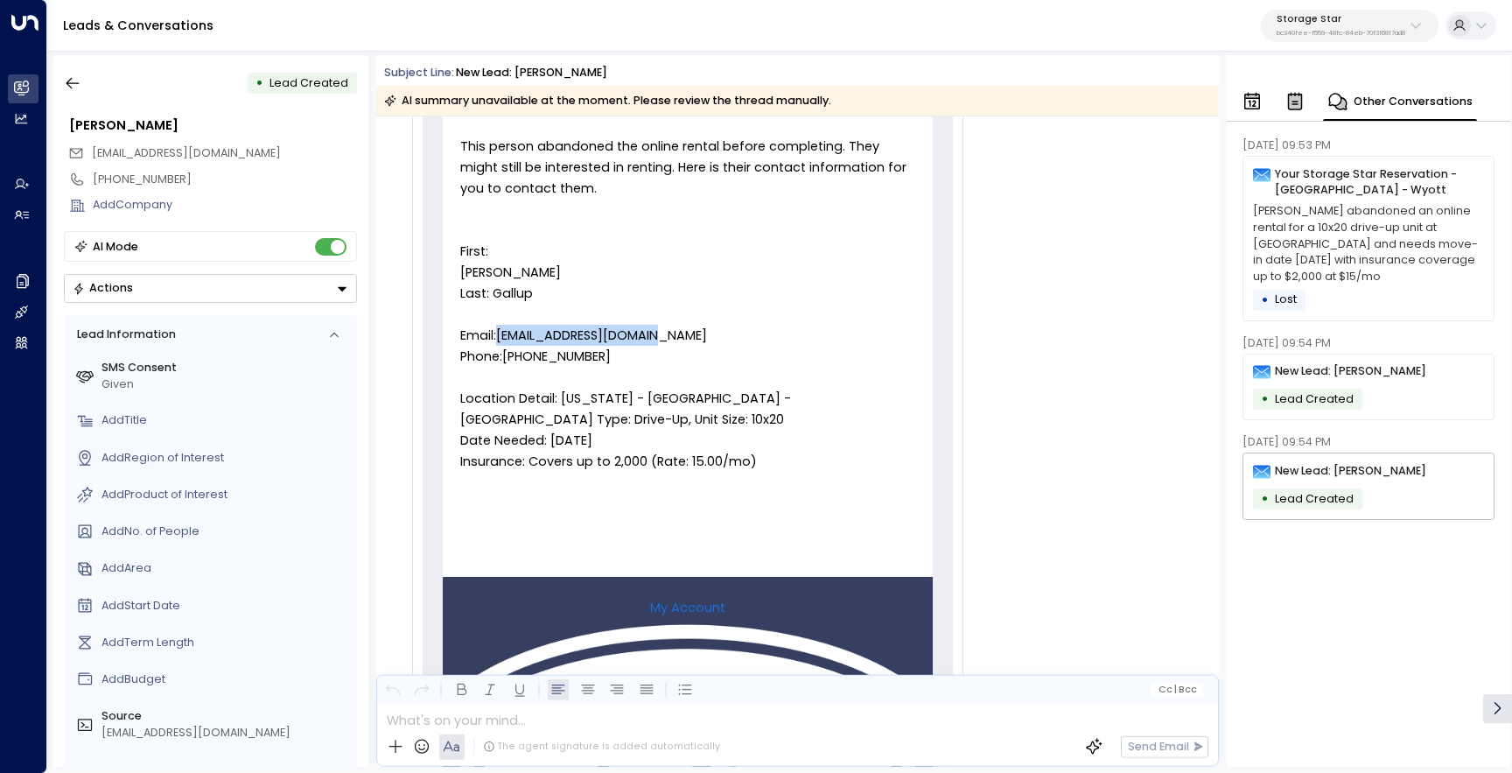
click at [1429, 381] on div "New Lead: Michael • Lead Created" at bounding box center [1368, 386] width 252 height 67
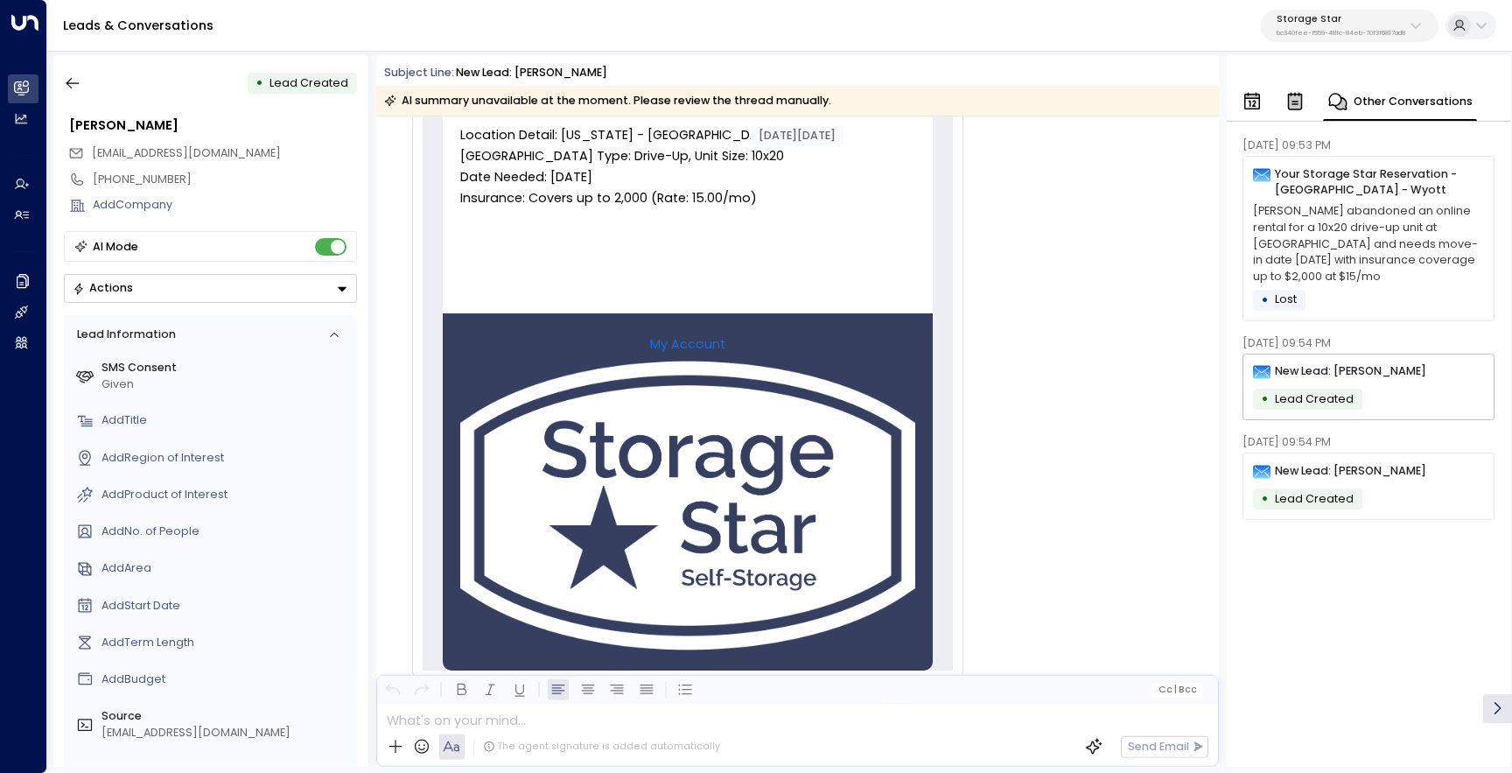
scroll to position [531, 0]
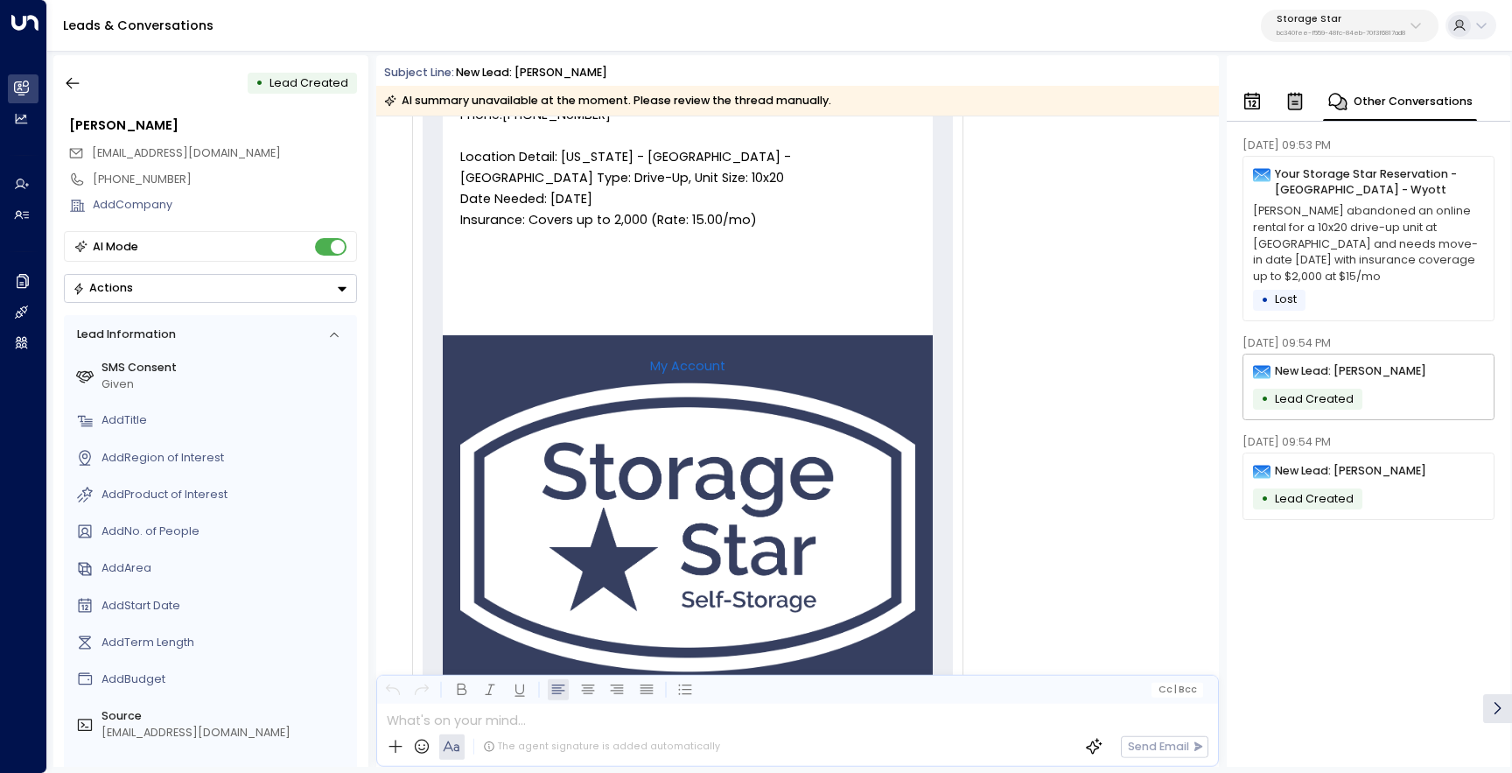
click at [1410, 464] on div "New Lead: Michael • Lead Created" at bounding box center [1368, 485] width 252 height 67
click at [1405, 496] on div "New Lead: Michael • Lead Created" at bounding box center [1368, 485] width 252 height 67
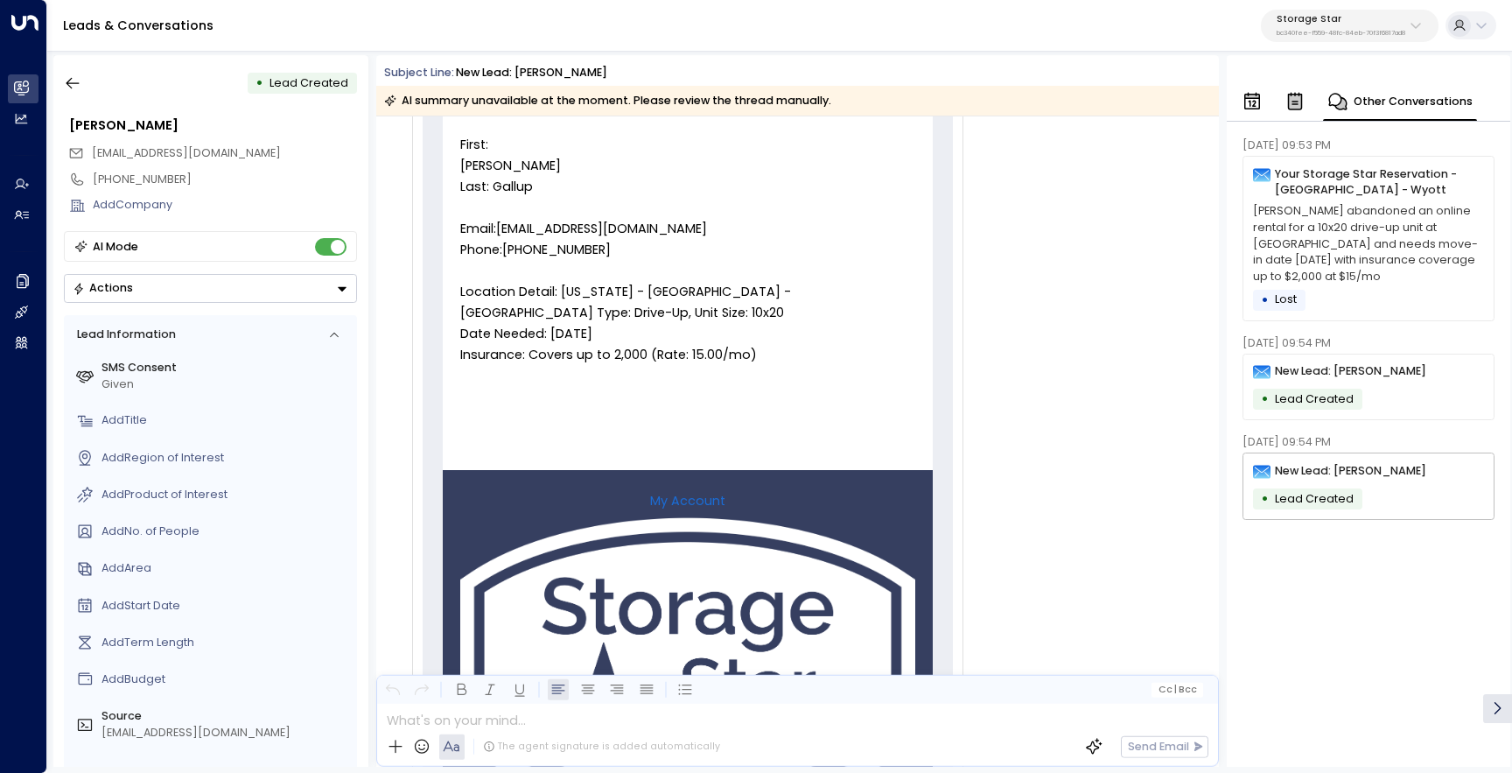
scroll to position [386, 0]
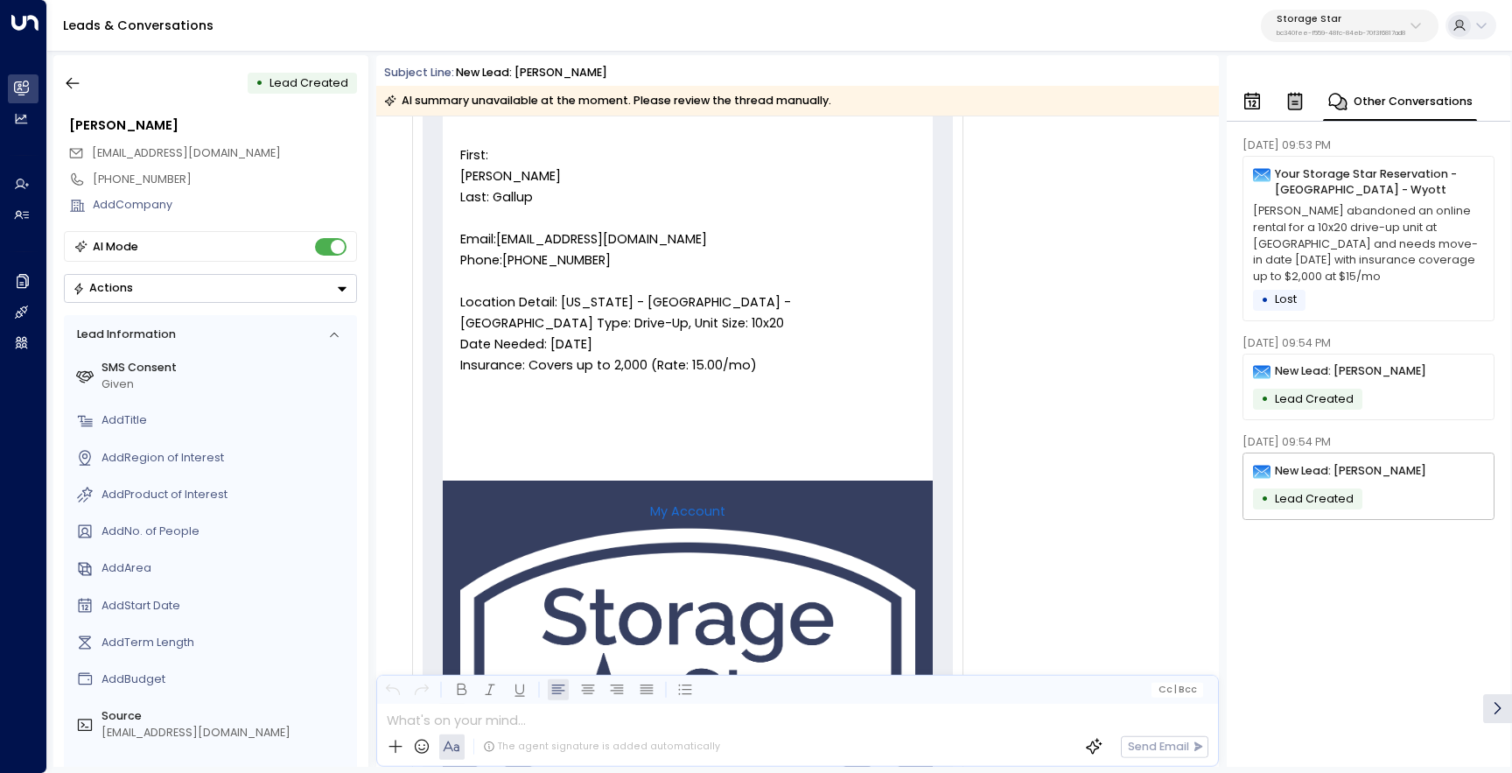
click at [1297, 232] on p "Michael Gallup abandoned an online rental for a 10x20 drive-up unit at Cheyenne…" at bounding box center [1368, 244] width 231 height 82
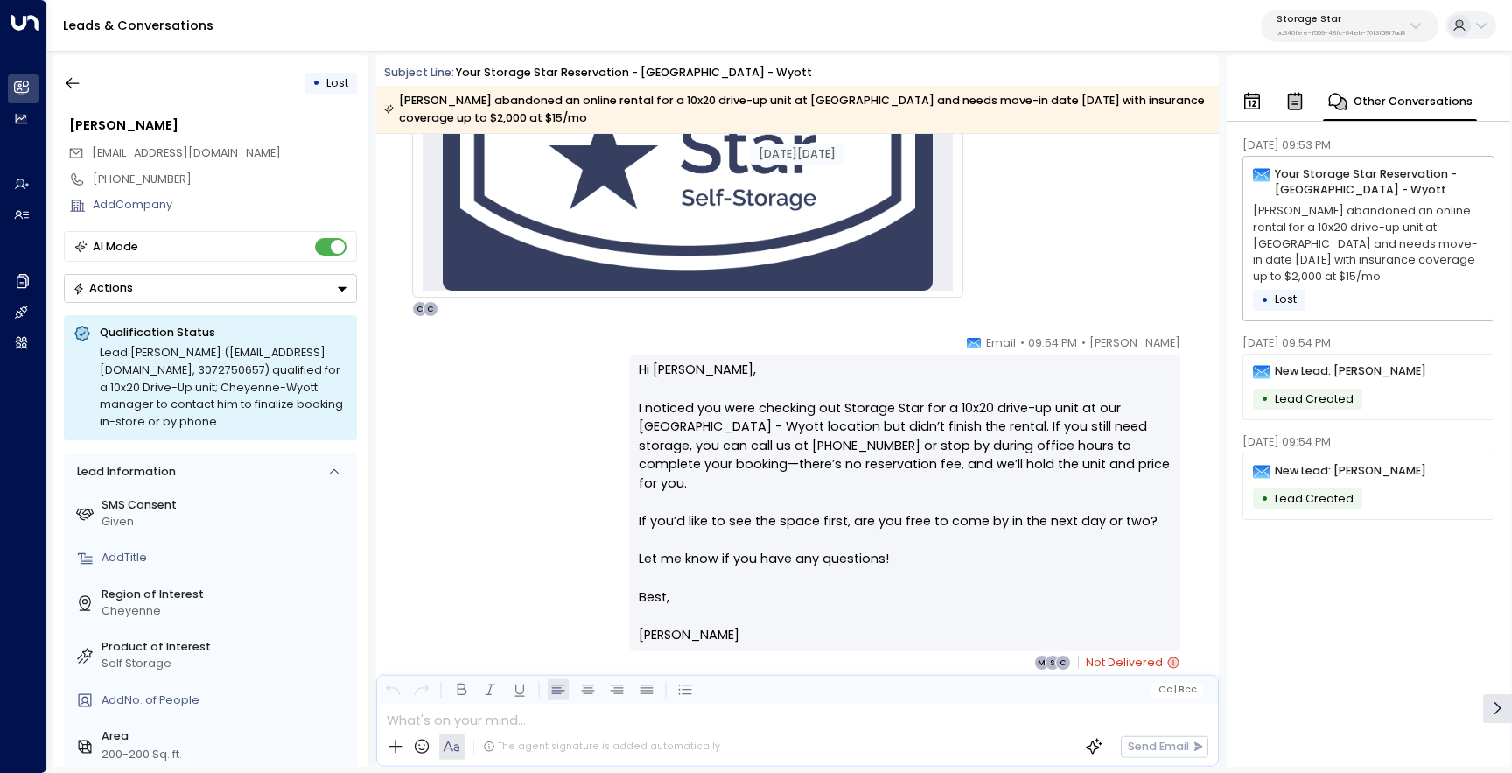
scroll to position [993, 0]
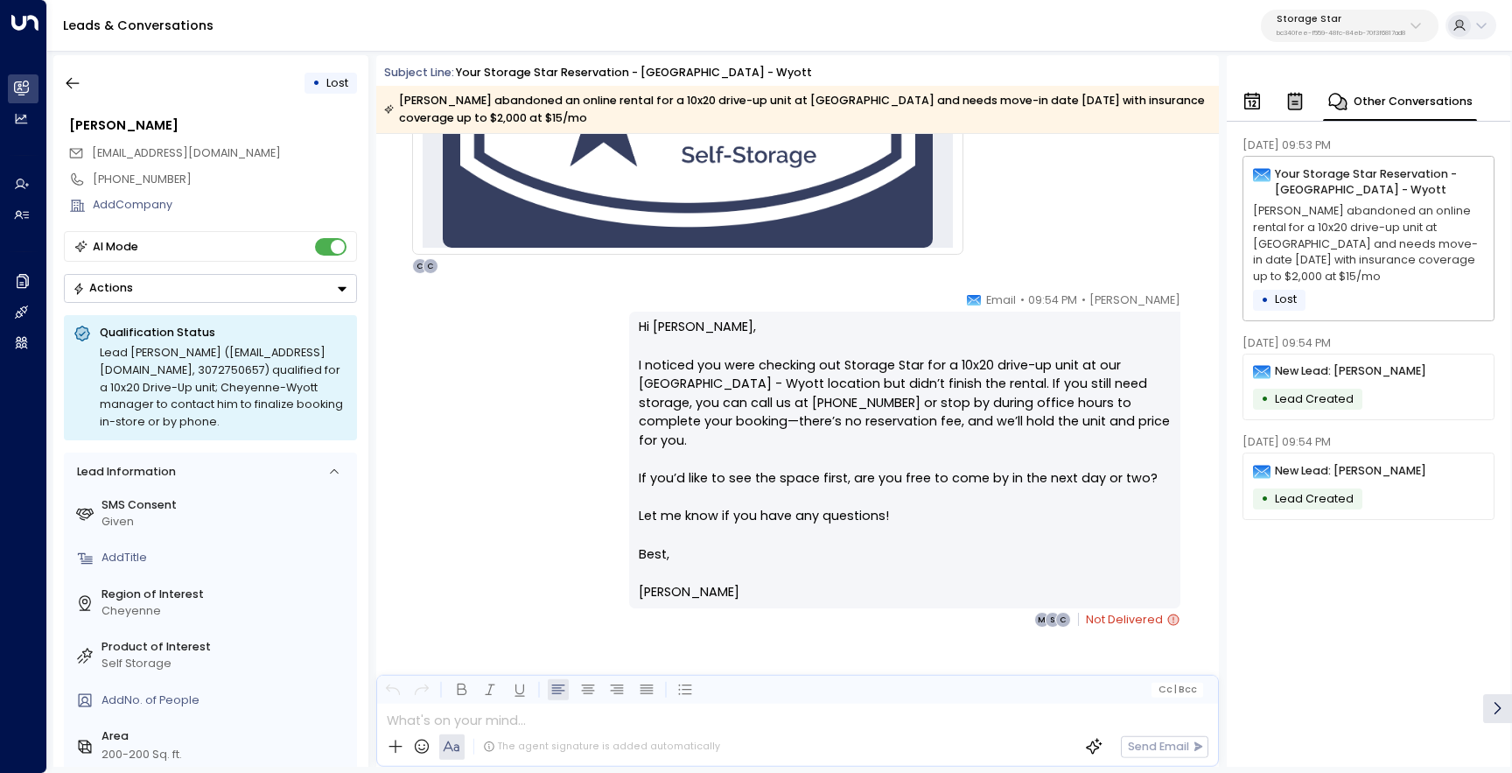
click at [1170, 604] on div "Celeste Harper • 09:54 PM • Email Hi Michael, I noticed you were checking out S…" at bounding box center [904, 460] width 551 height 338
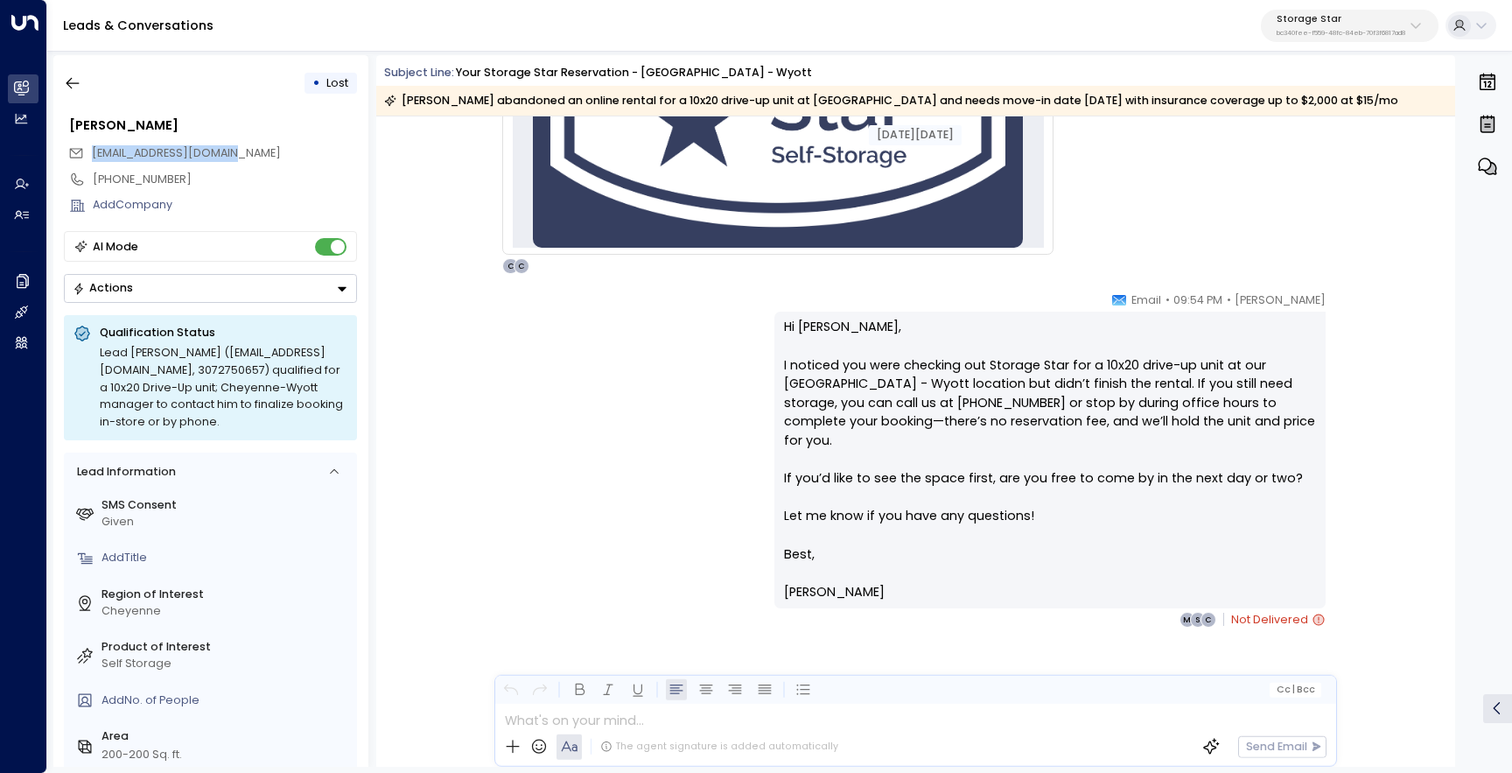
drag, startPoint x: 241, startPoint y: 156, endPoint x: 94, endPoint y: 147, distance: 147.3
click at [94, 147] on div "silentmike23@gmail.com" at bounding box center [212, 153] width 289 height 26
copy span "silentmike23@gmail.com"
